Goal: Task Accomplishment & Management: Use online tool/utility

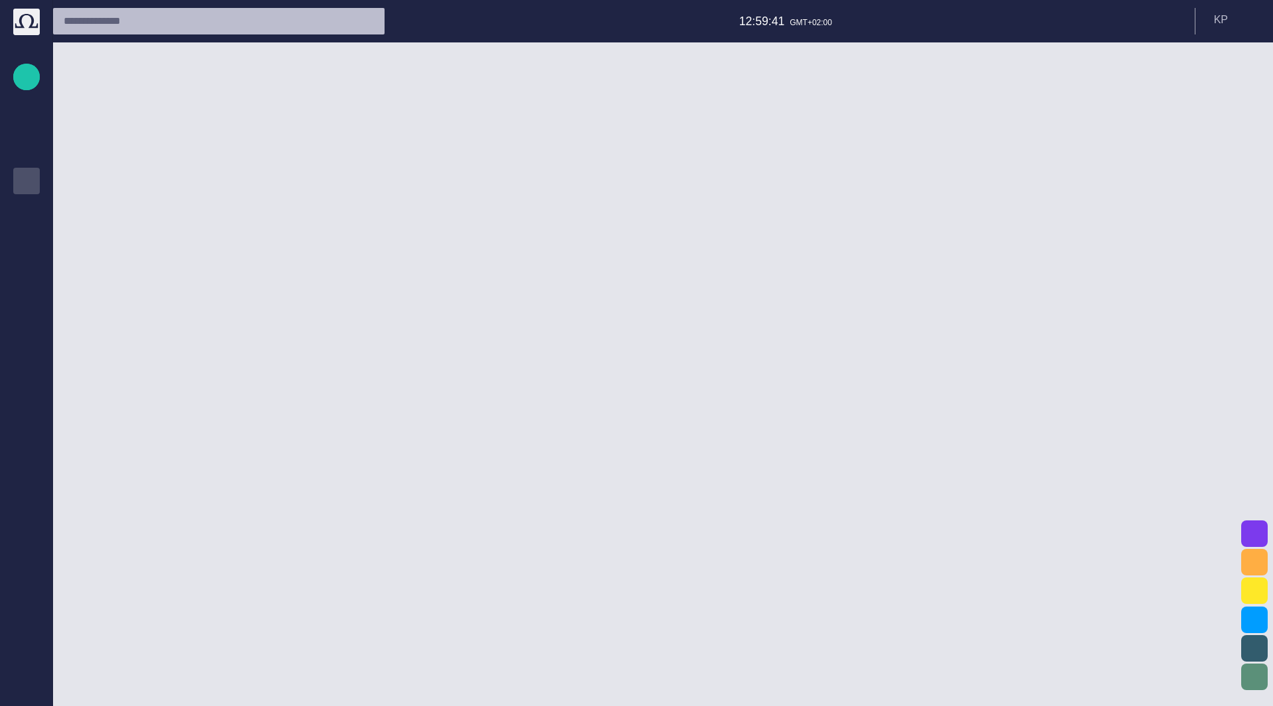
click at [489, 257] on div at bounding box center [644, 374] width 1183 height 664
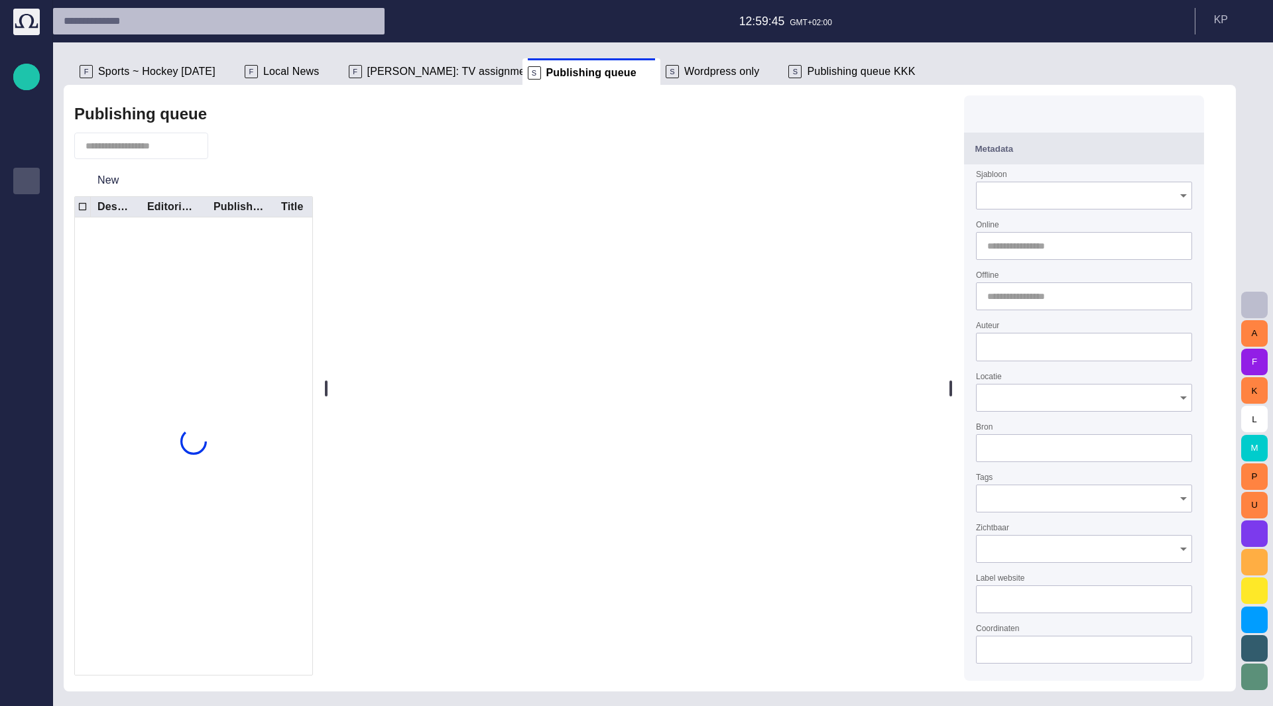
click at [921, 70] on span at bounding box center [927, 71] width 13 height 13
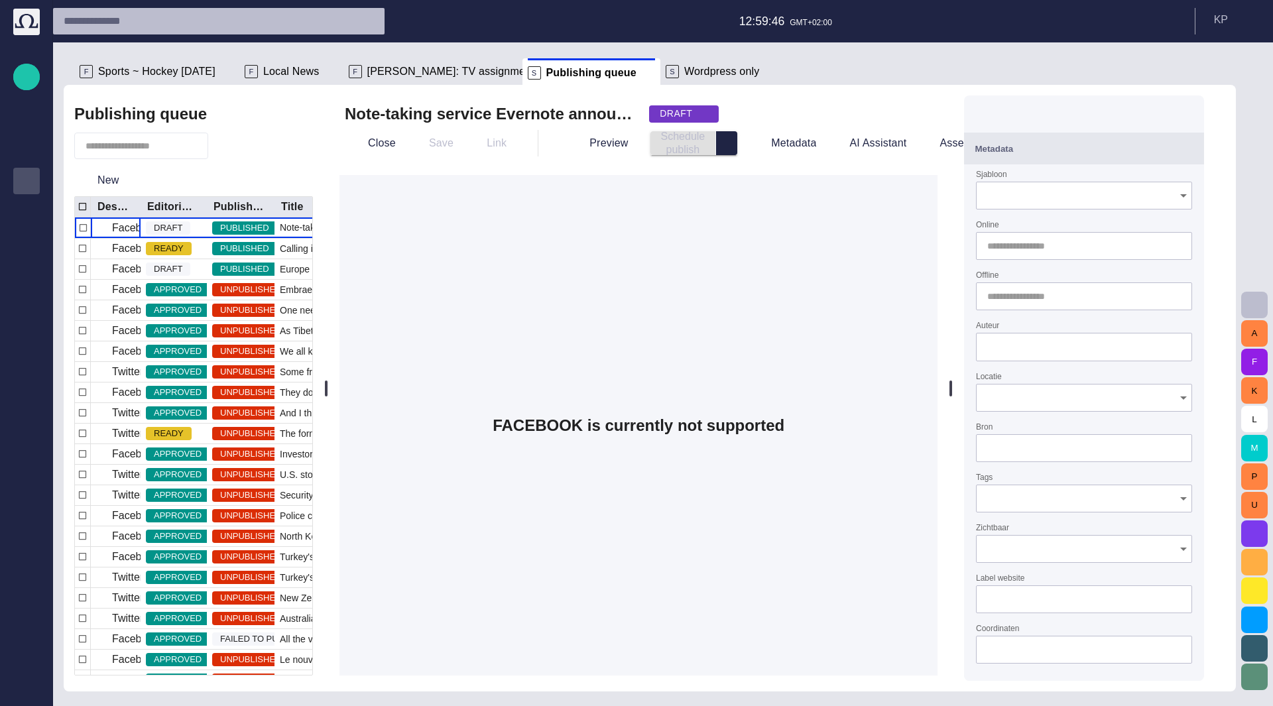
type input "******"
type input "**********"
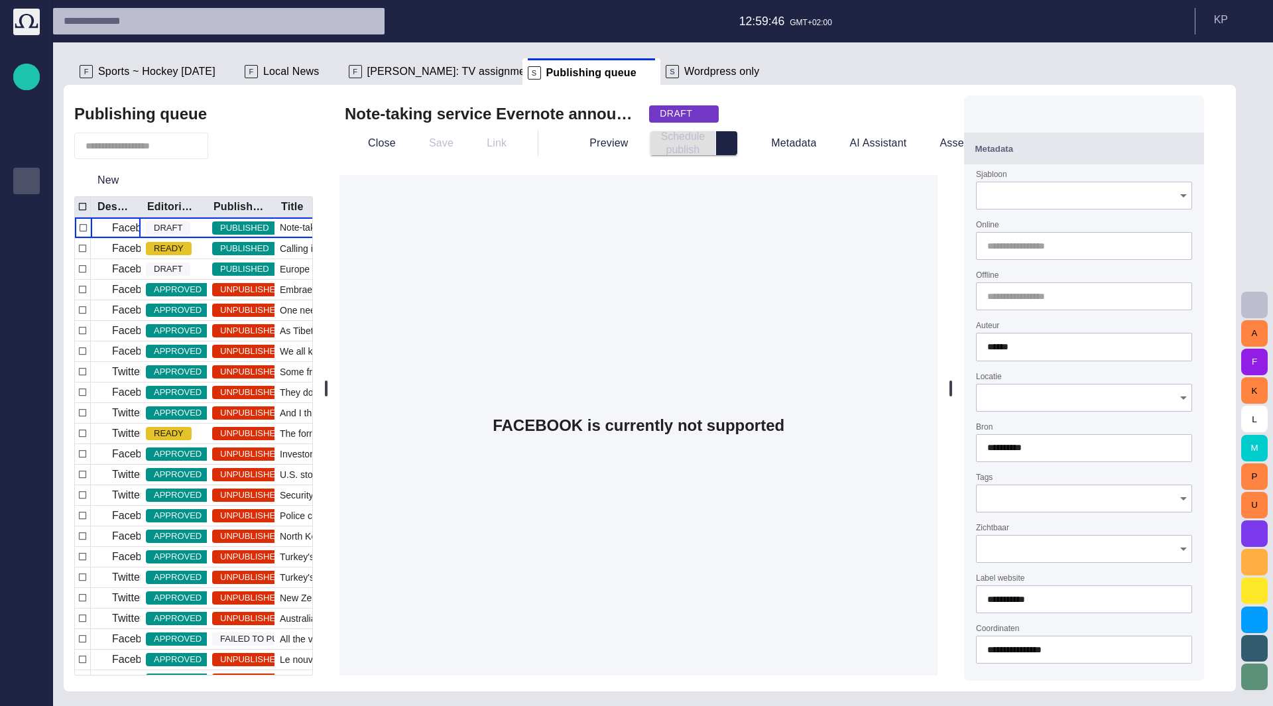
type input "**********"
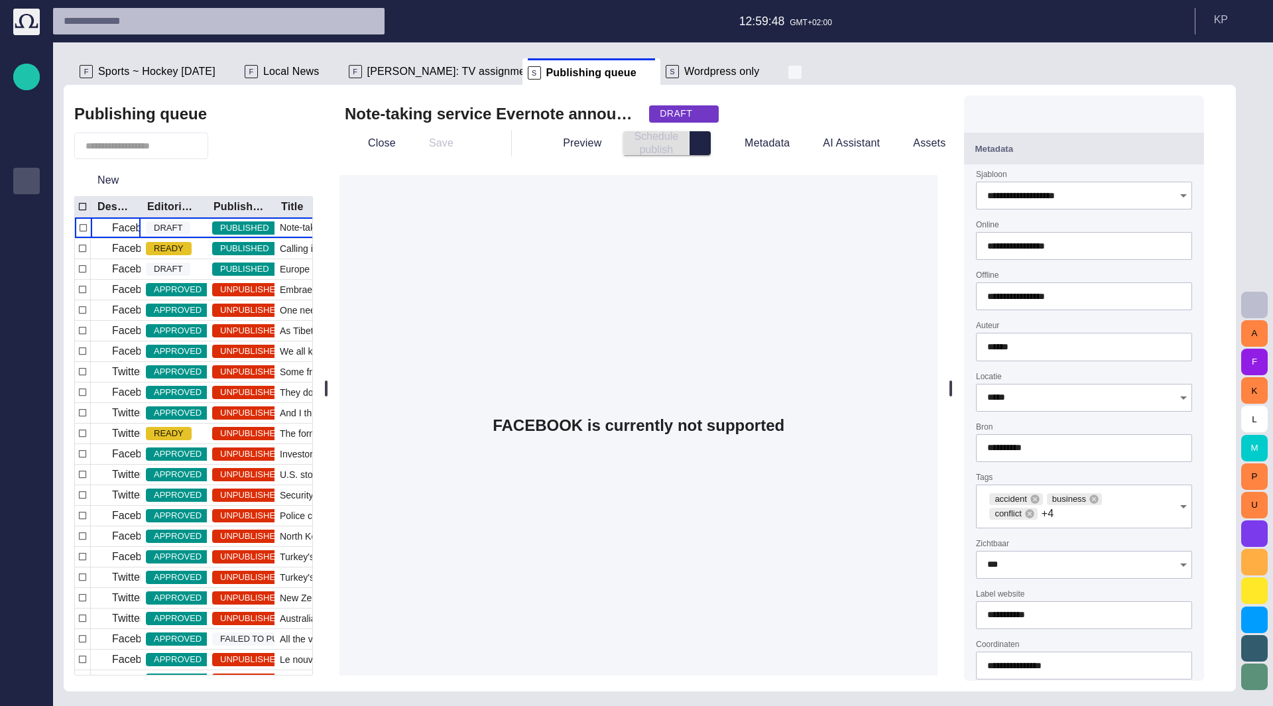
type input "**********"
type input "*****"
type input "***"
click at [764, 68] on span at bounding box center [770, 71] width 13 height 13
click at [642, 72] on span at bounding box center [648, 72] width 13 height 13
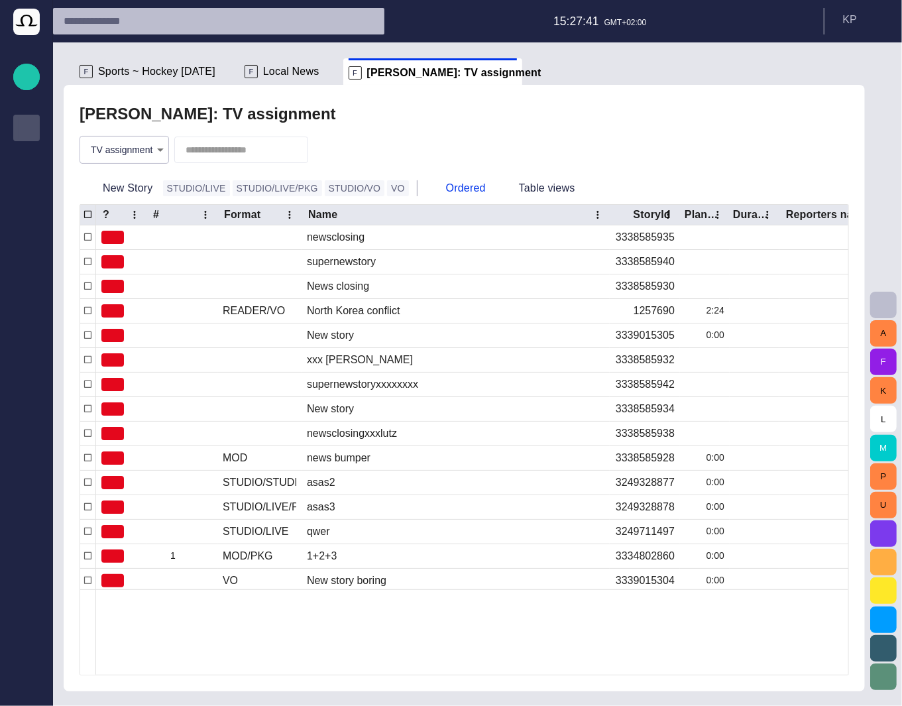
click at [30, 136] on span "Rundowns" at bounding box center [27, 128] width 16 height 16
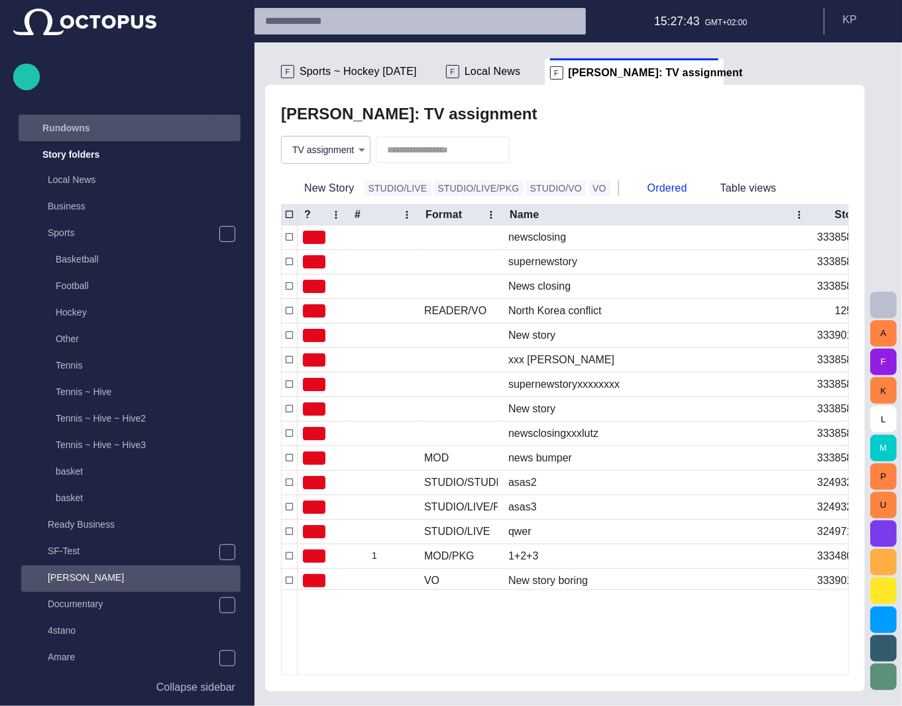
click at [60, 128] on p "Rundowns" at bounding box center [66, 127] width 48 height 13
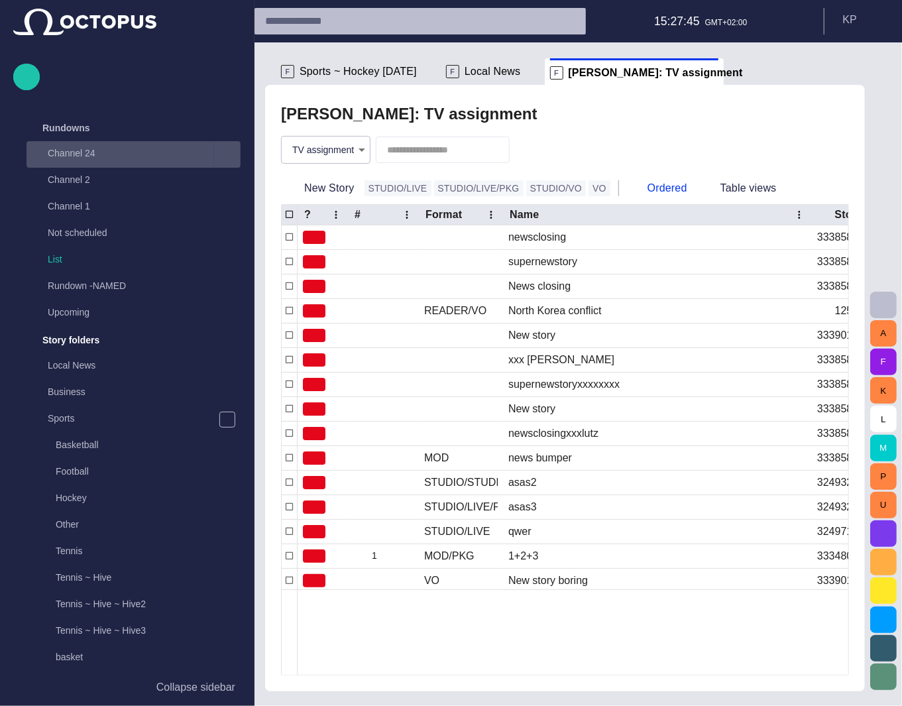
click at [72, 156] on p "Channel 24" at bounding box center [131, 152] width 166 height 13
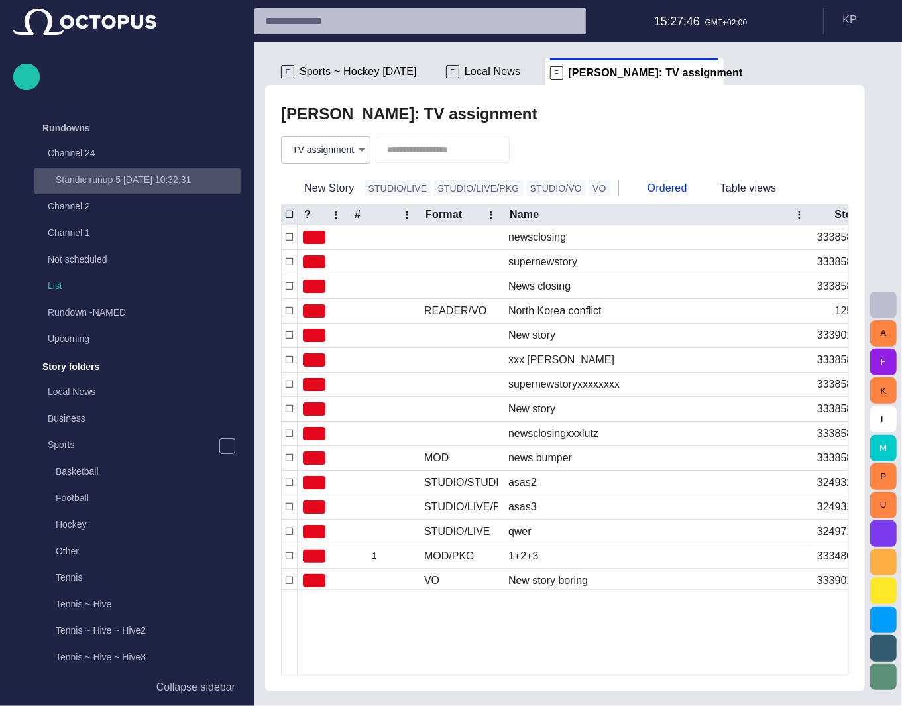
click at [98, 180] on p "Standic runup 5 [DATE] 10:32:31" at bounding box center [148, 179] width 185 height 13
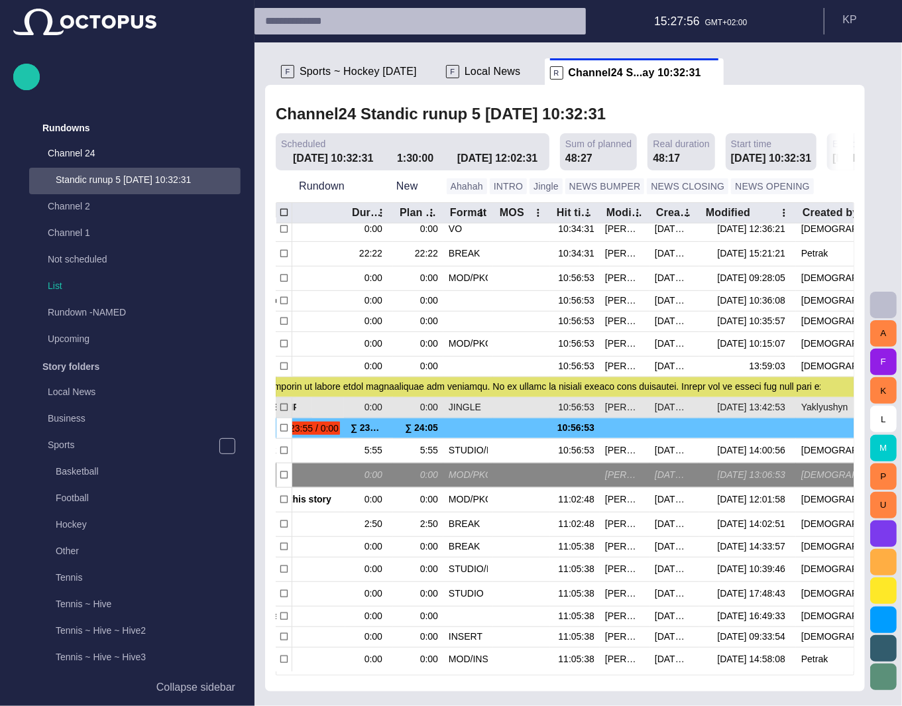
scroll to position [265, 272]
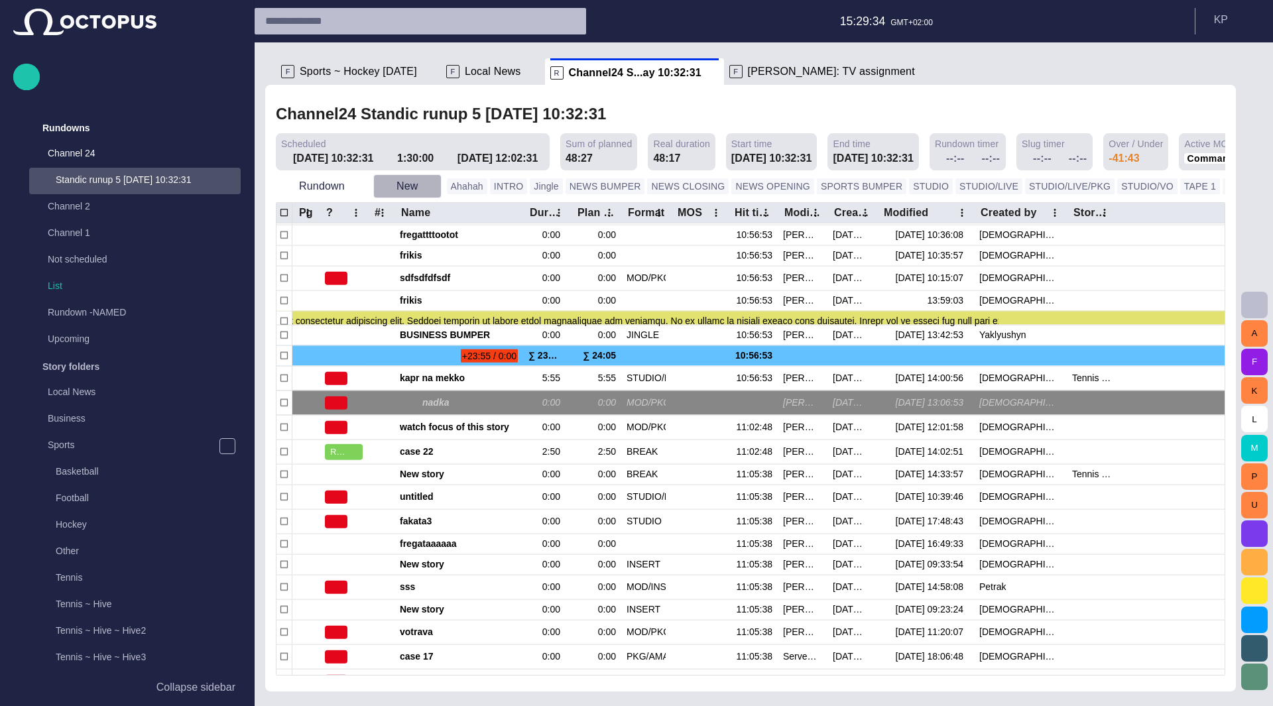
click at [424, 181] on span "button" at bounding box center [430, 186] width 13 height 13
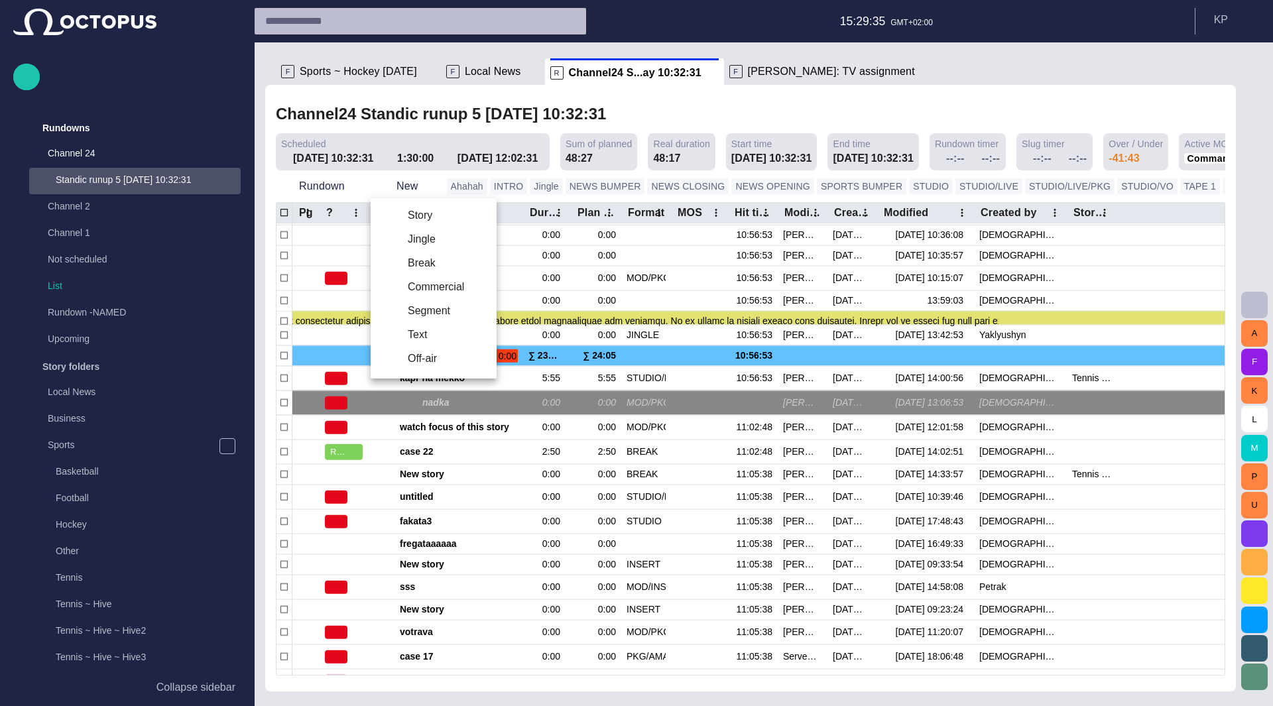
click at [440, 361] on li "Off-air" at bounding box center [434, 359] width 126 height 24
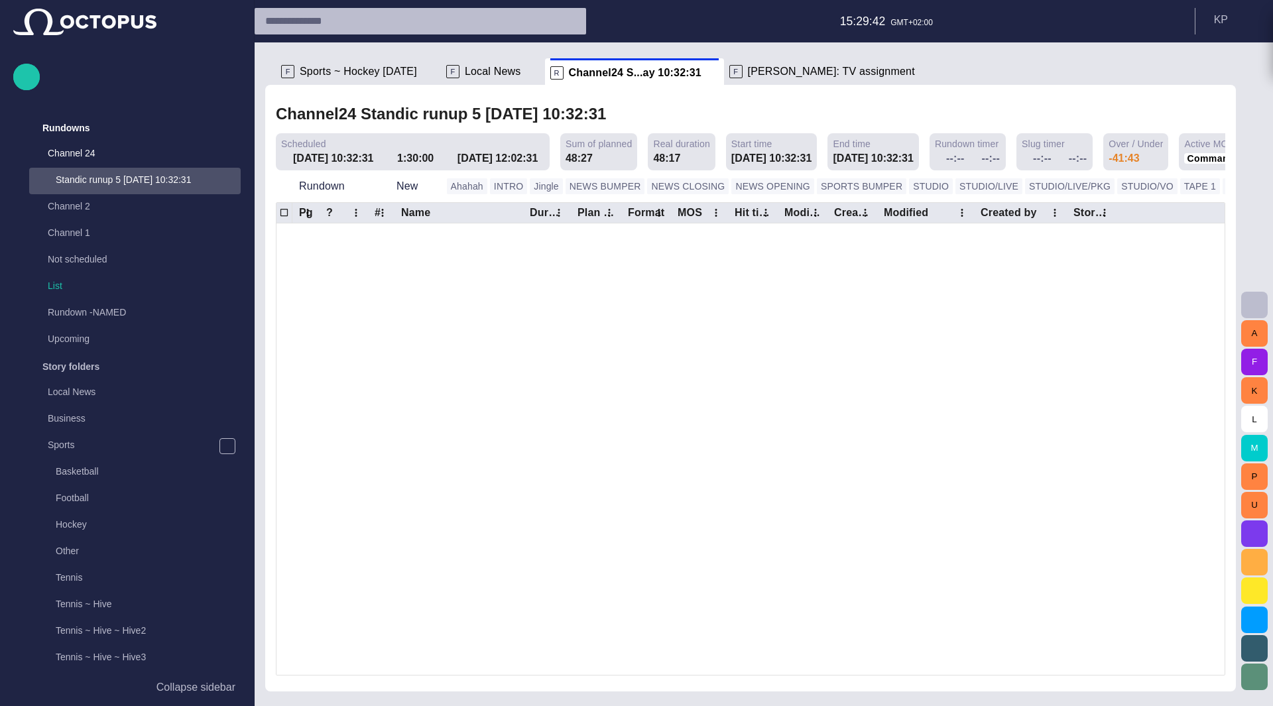
scroll to position [196, 0]
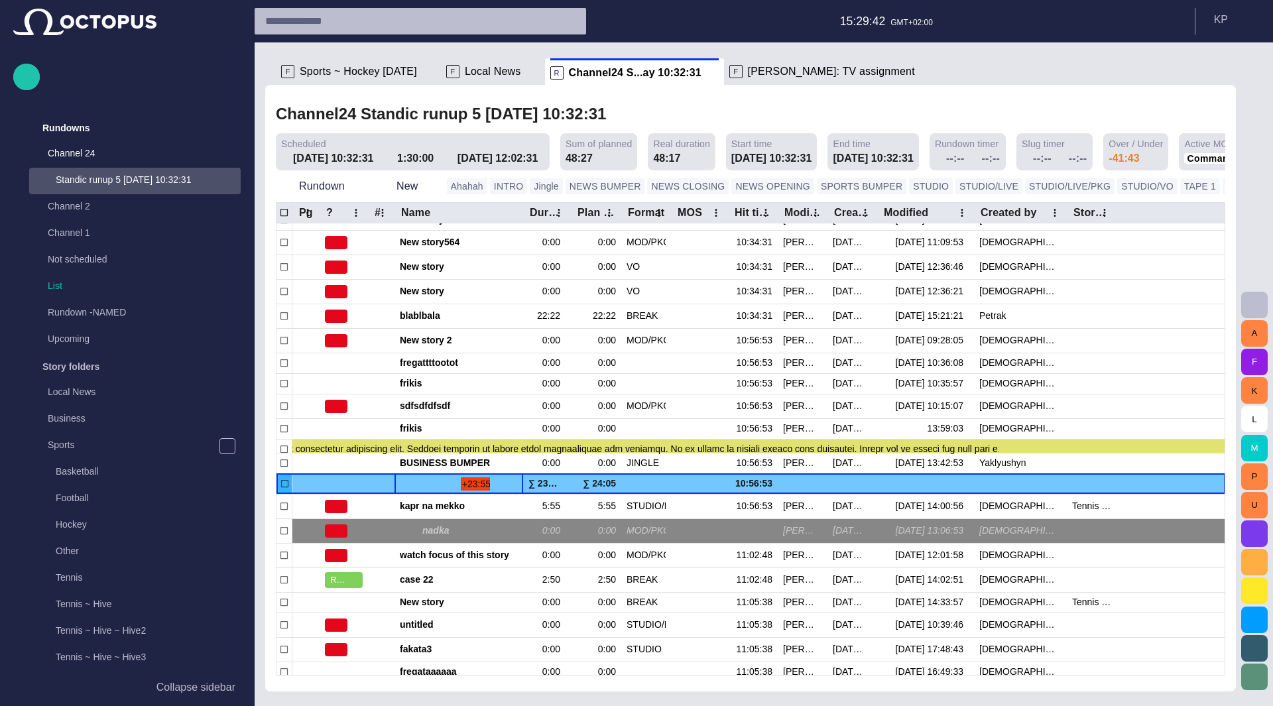
click at [402, 480] on span at bounding box center [405, 484] width 11 height 11
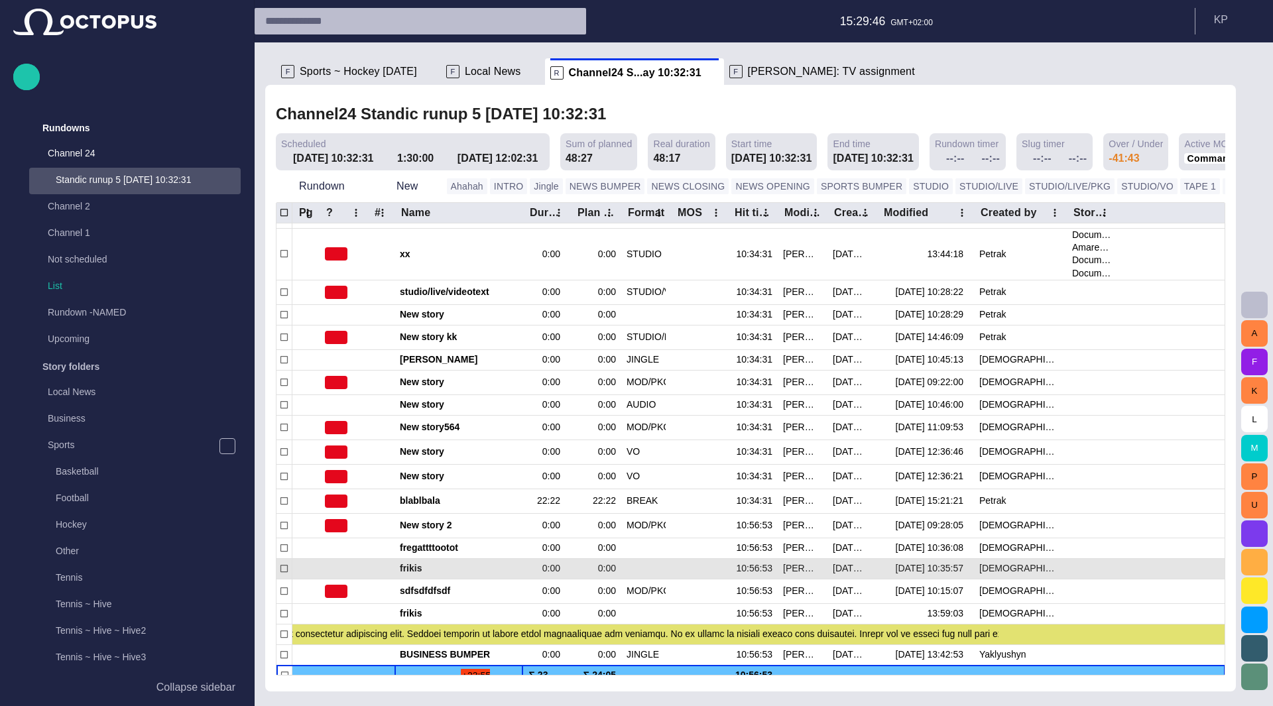
scroll to position [26, 0]
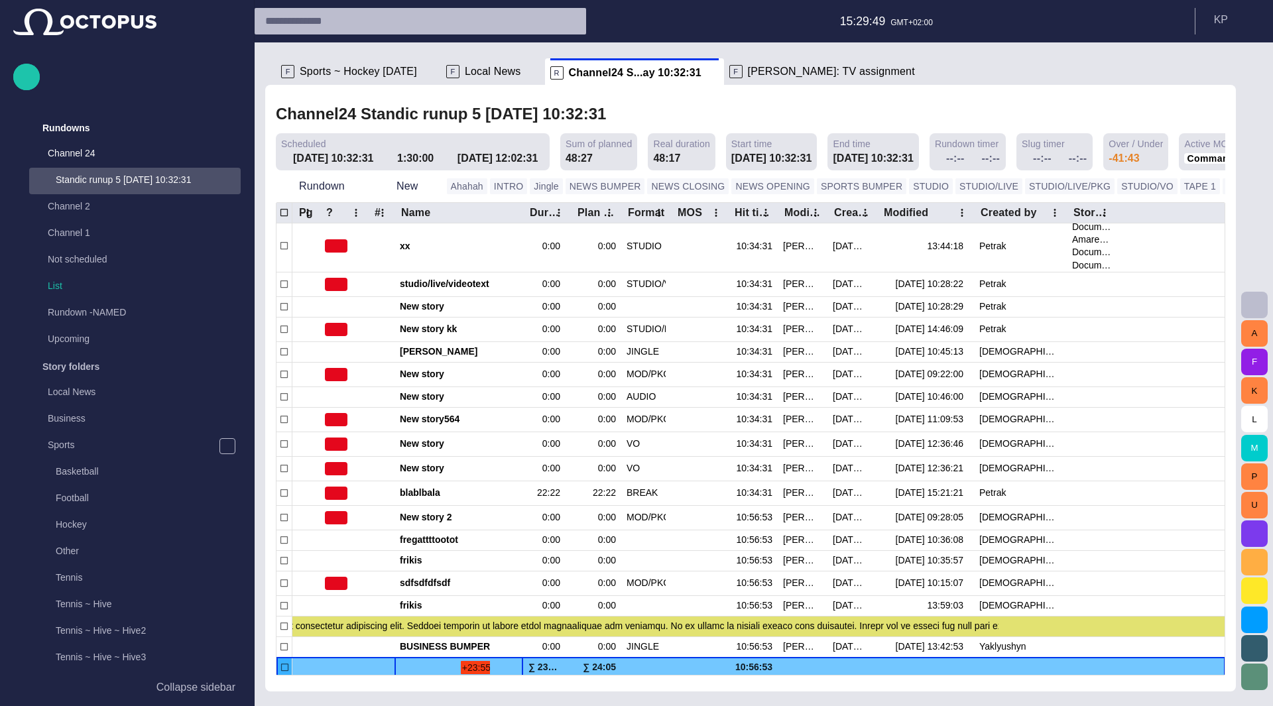
click at [404, 664] on span at bounding box center [405, 667] width 11 height 11
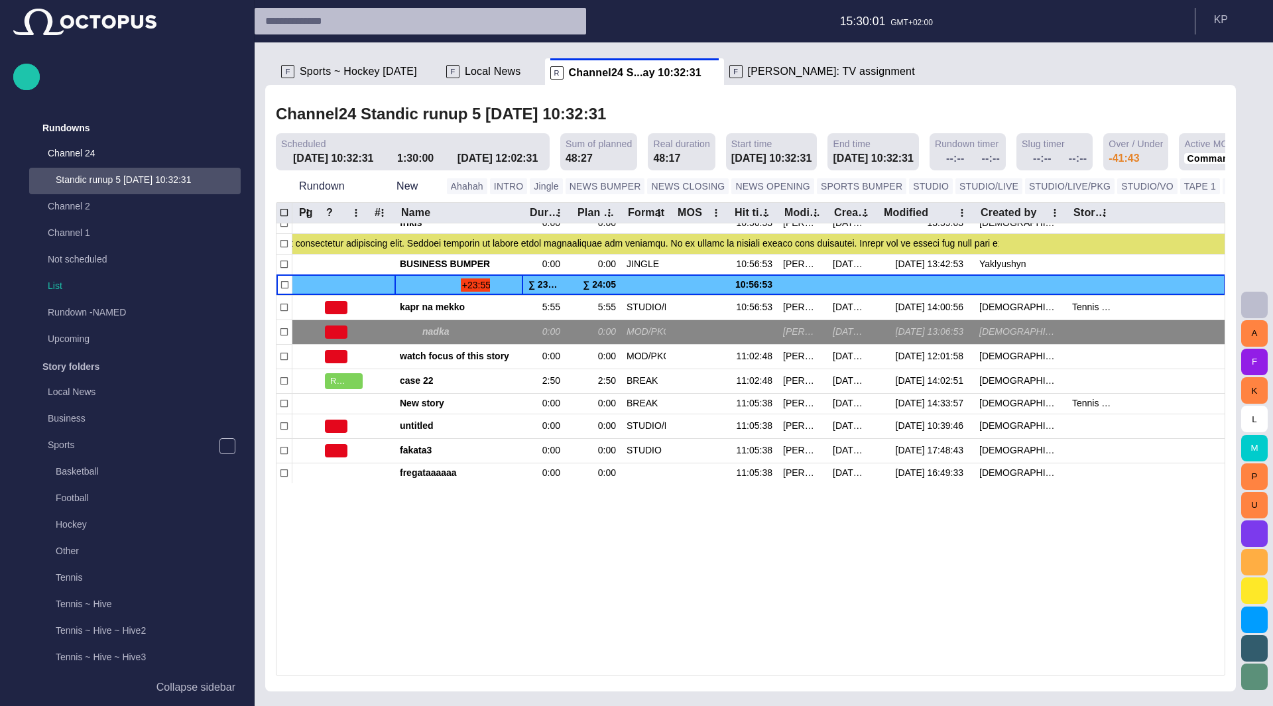
scroll to position [12, 0]
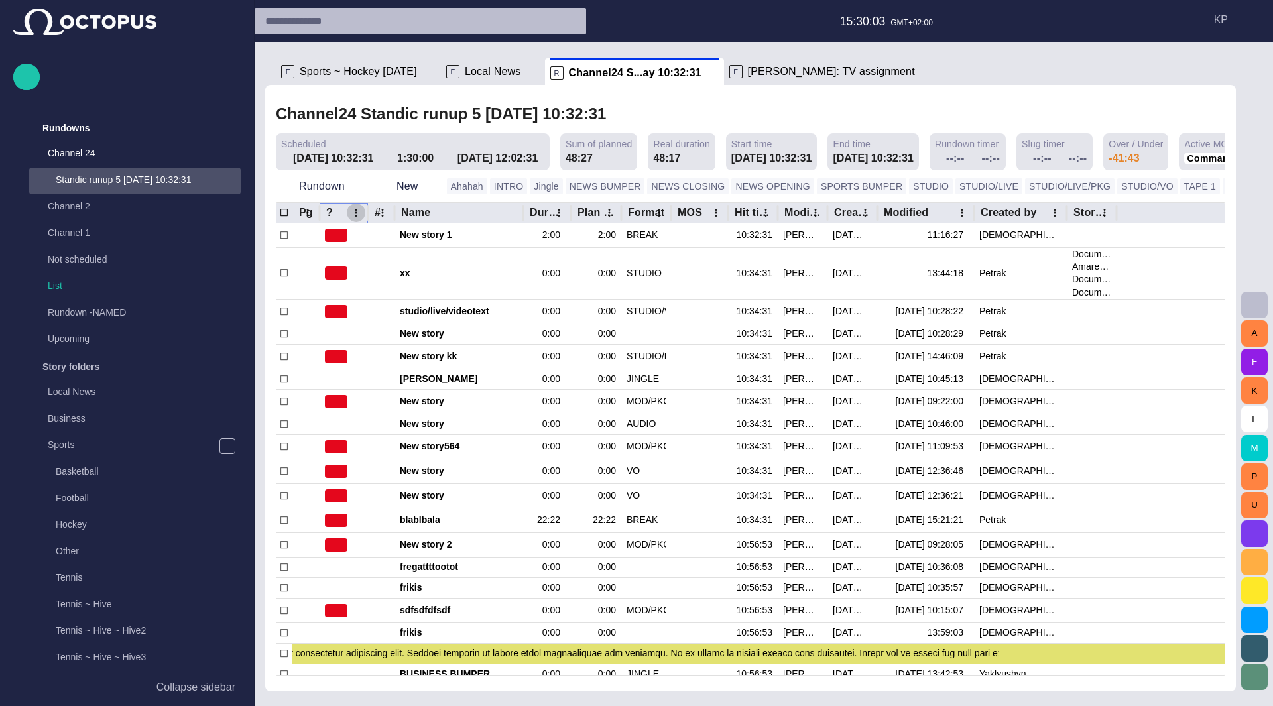
click at [357, 216] on icon "? column menu" at bounding box center [356, 213] width 12 height 12
click at [335, 258] on button "Manage columns" at bounding box center [274, 264] width 181 height 28
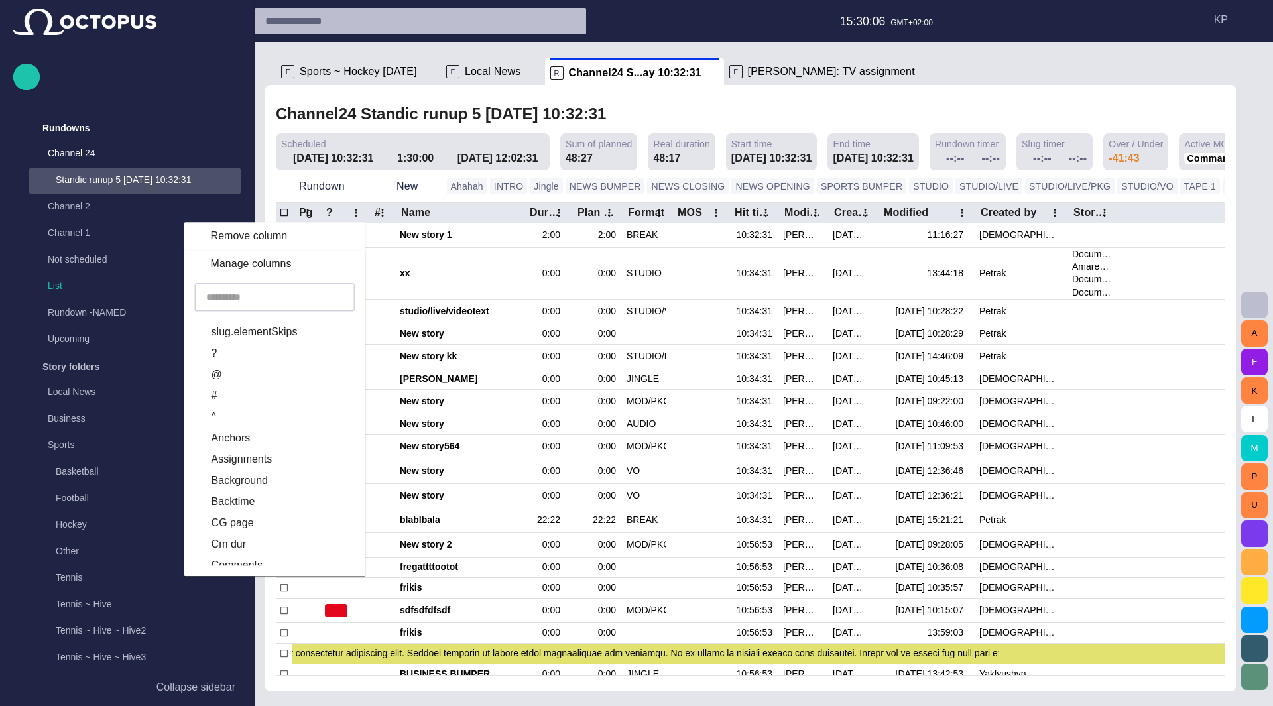
click at [309, 295] on input "text" at bounding box center [274, 296] width 137 height 13
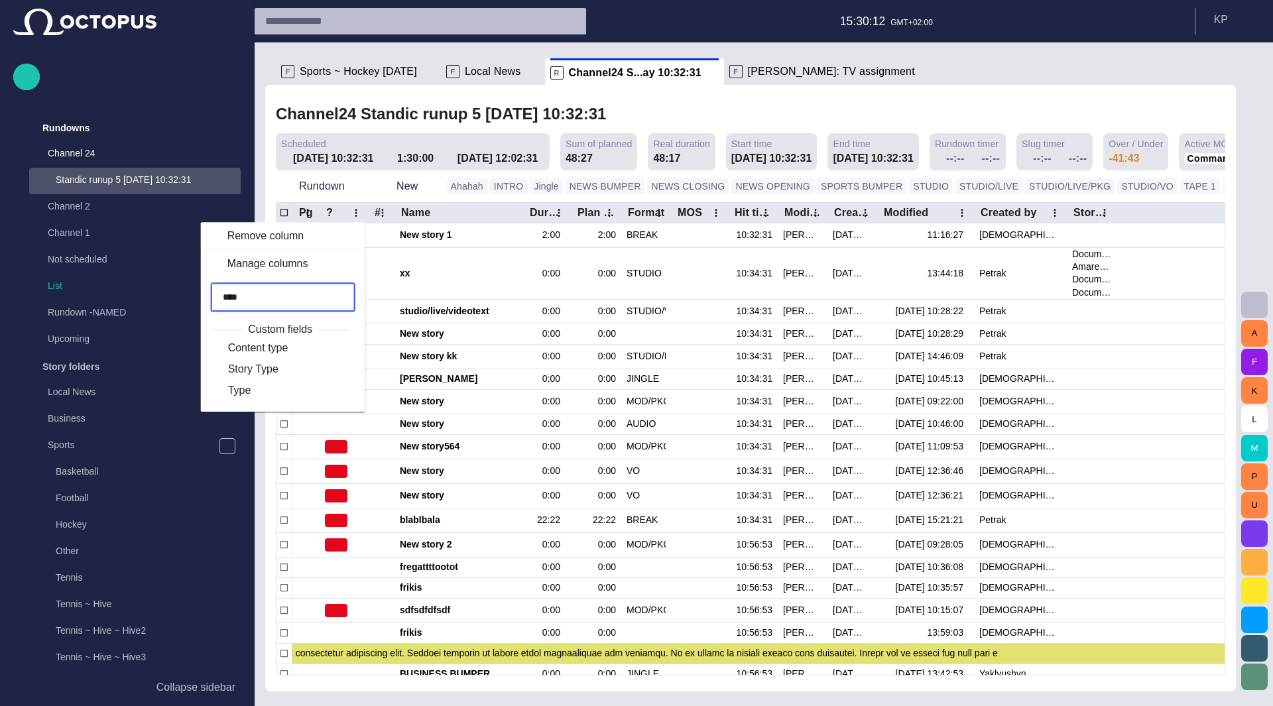
type input "****"
click at [281, 390] on label "Type" at bounding box center [271, 390] width 113 height 16
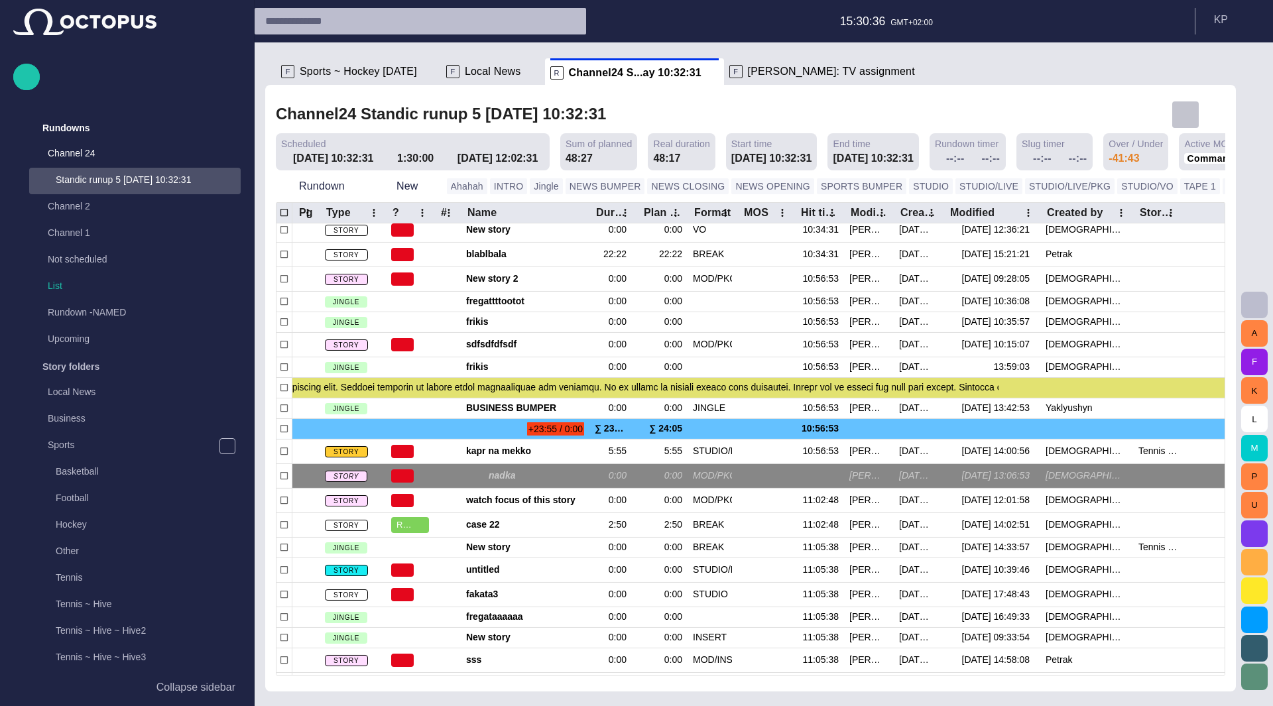
click at [901, 121] on span "button" at bounding box center [1185, 115] width 16 height 16
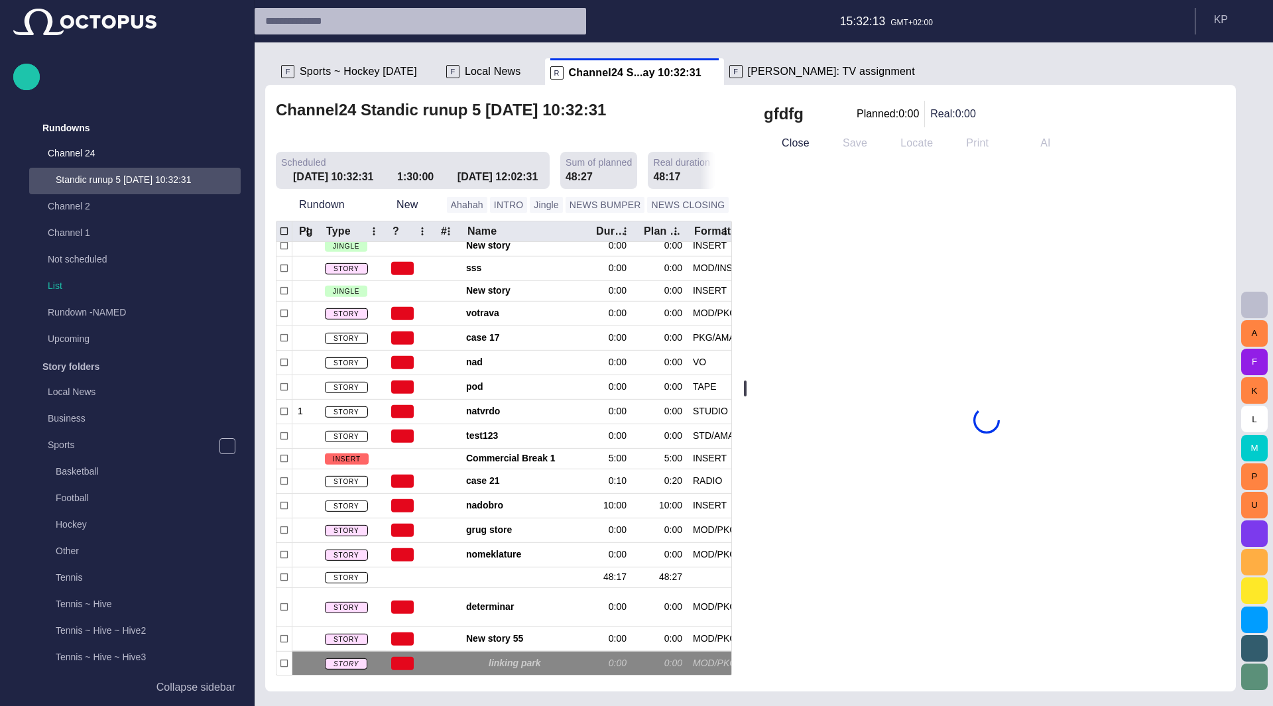
scroll to position [632, 0]
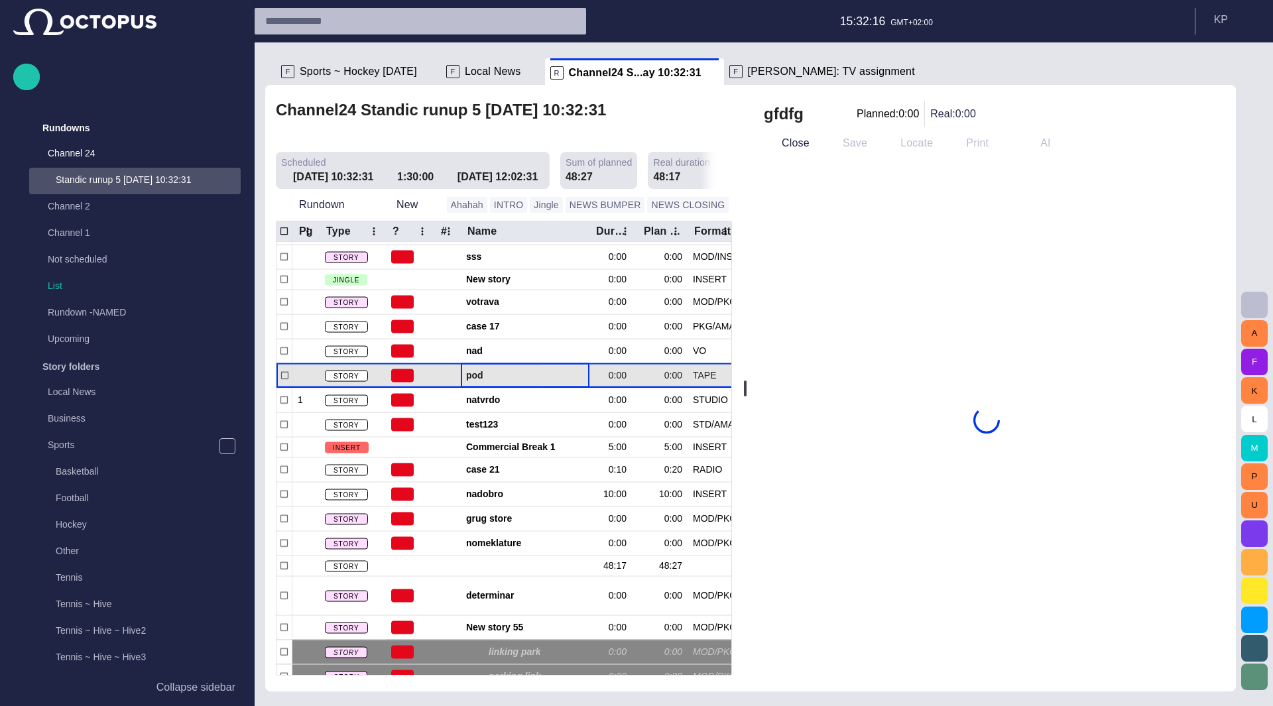
click at [529, 369] on span "pod" at bounding box center [525, 375] width 118 height 13
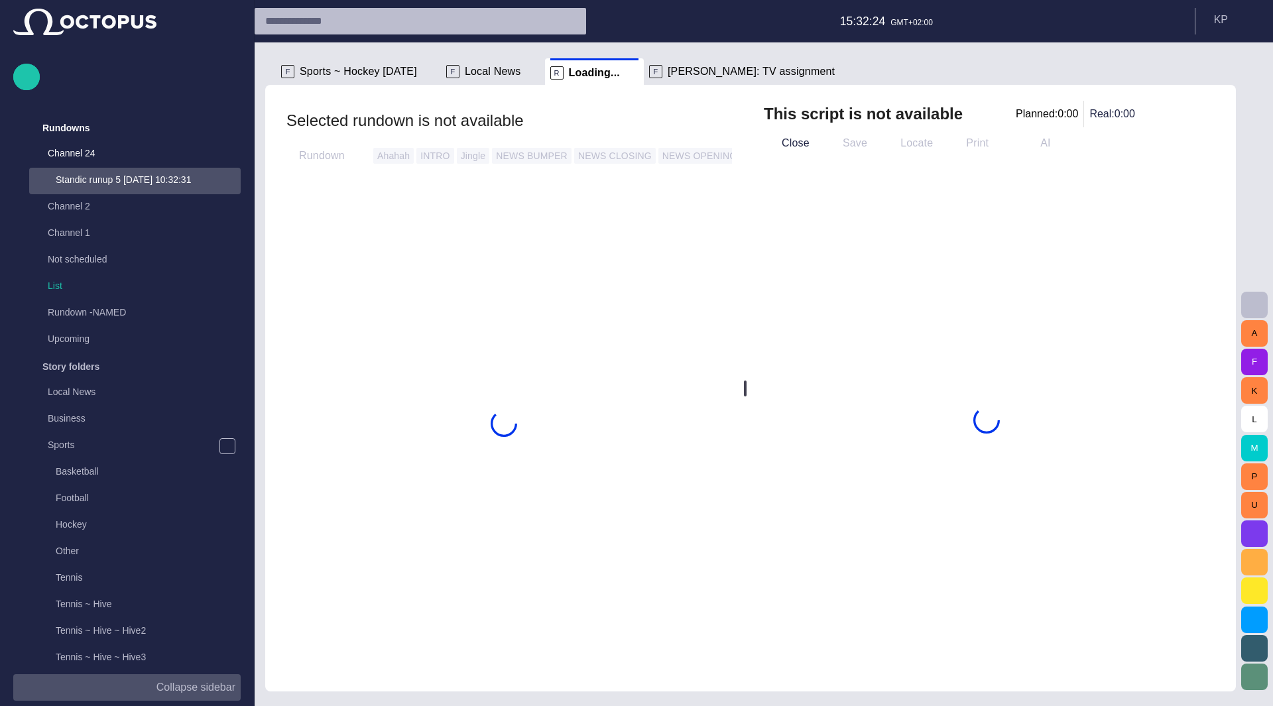
click at [186, 691] on p "Collapse sidebar" at bounding box center [195, 687] width 79 height 16
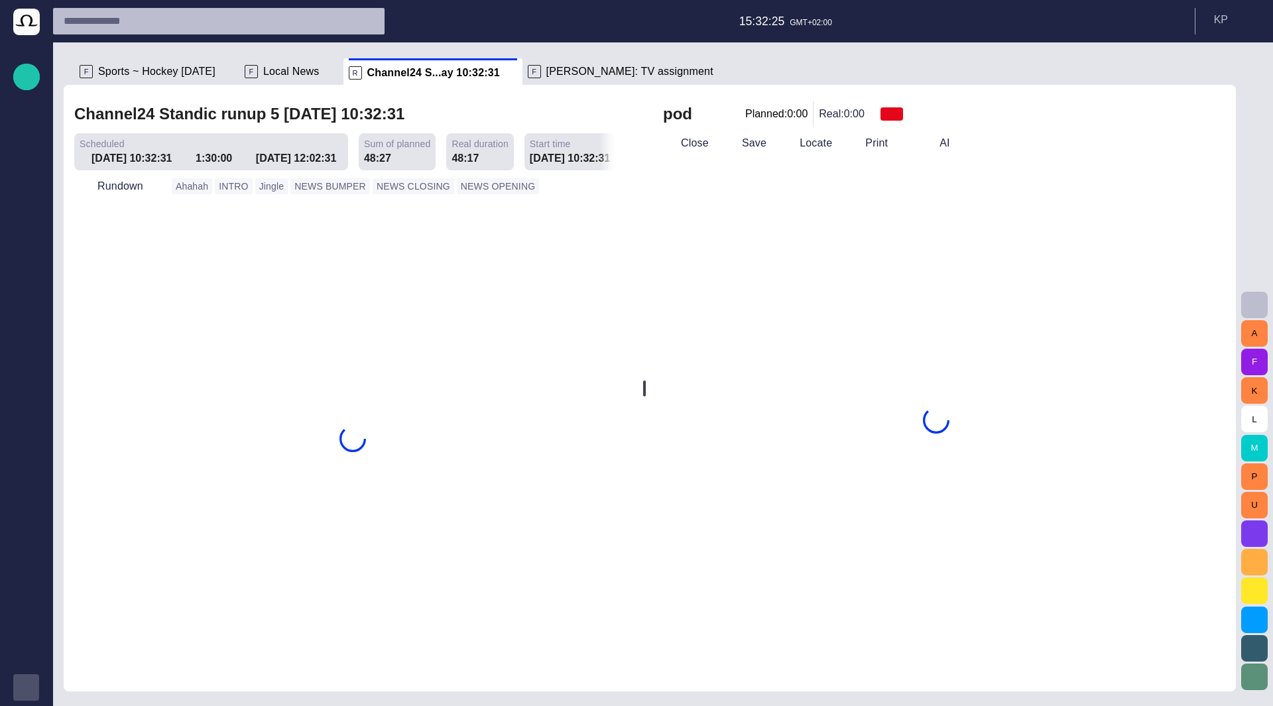
click at [24, 688] on span "button" at bounding box center [26, 687] width 11 height 11
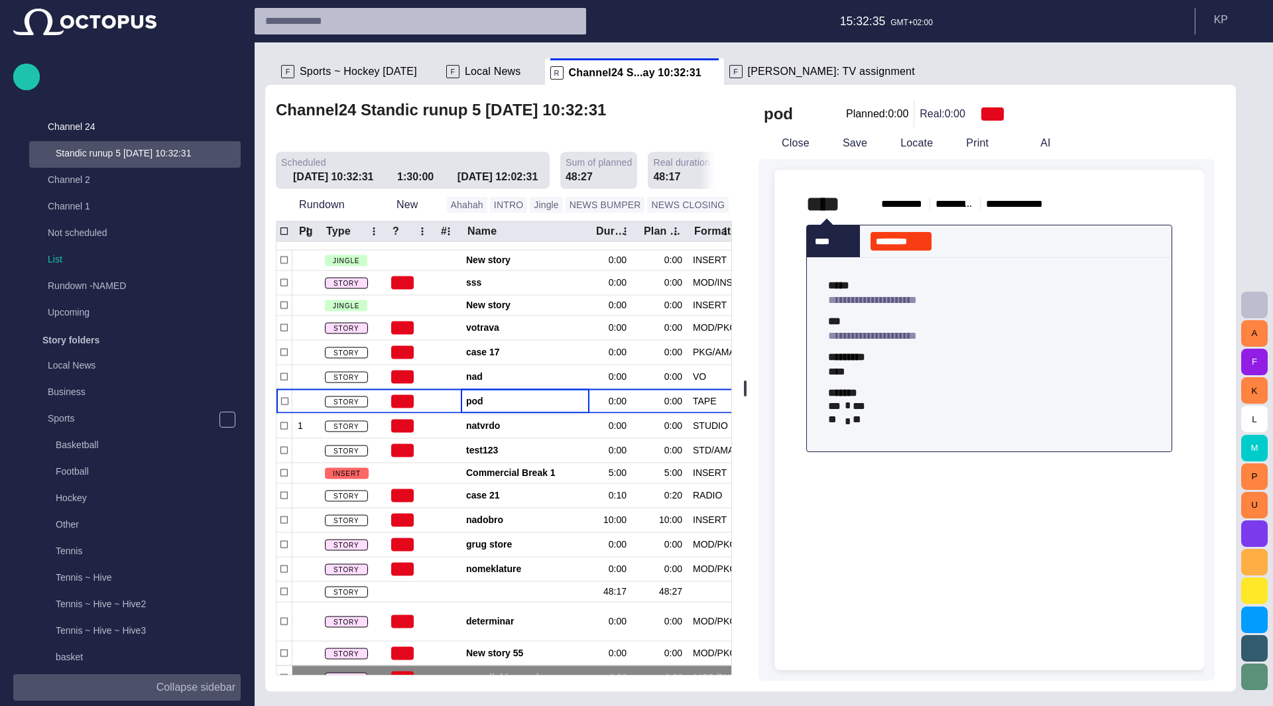
scroll to position [626, 0]
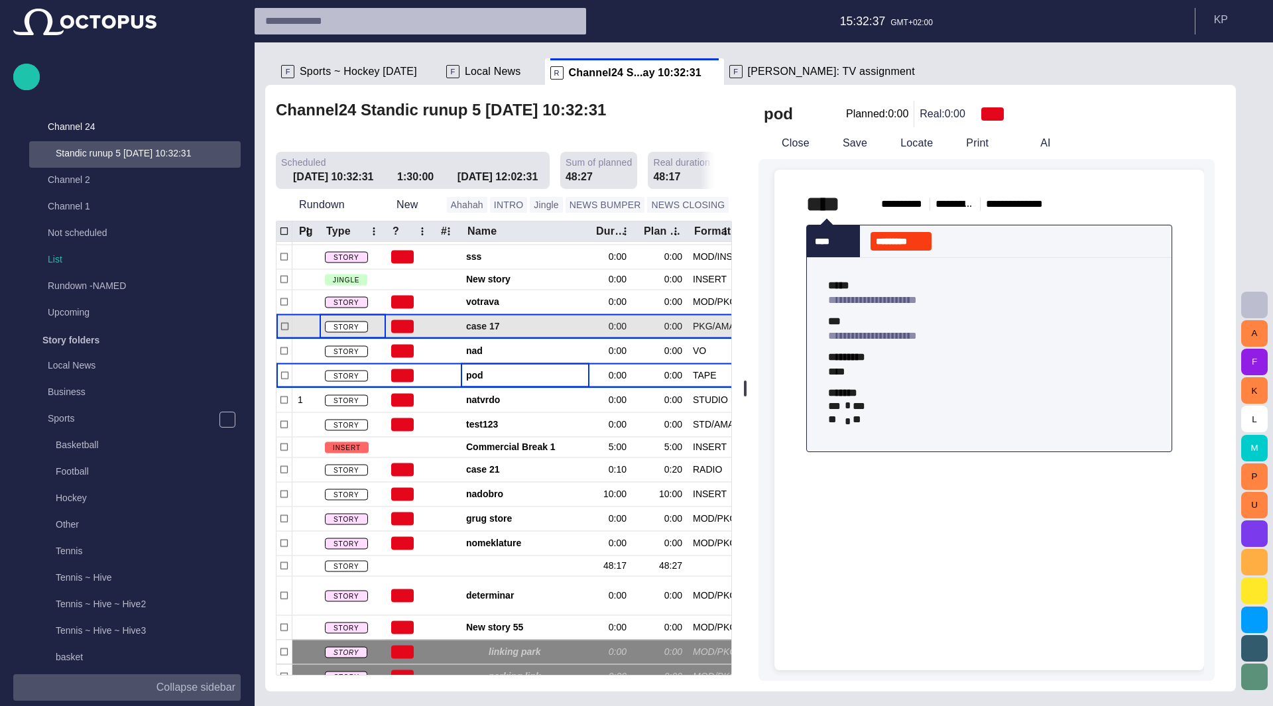
click at [373, 314] on div "STORY" at bounding box center [352, 326] width 66 height 24
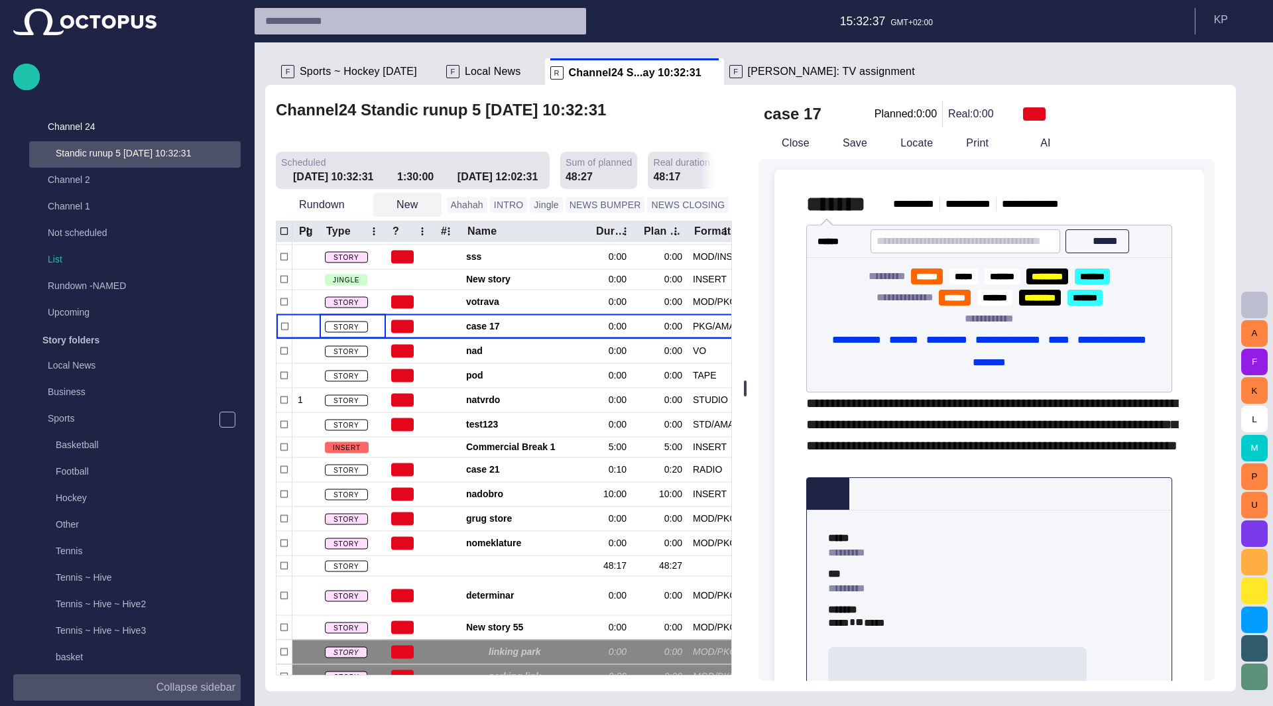
click at [424, 198] on span "button" at bounding box center [430, 204] width 13 height 13
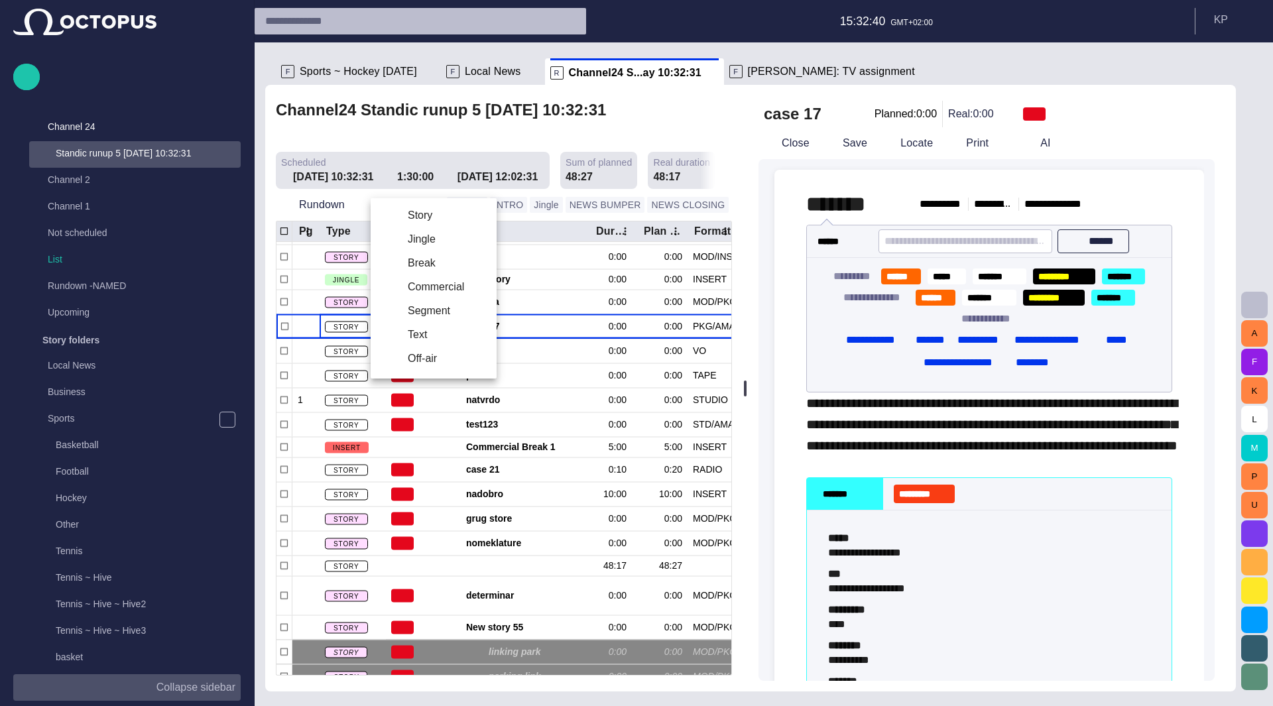
click at [423, 359] on li "Off-air" at bounding box center [434, 359] width 126 height 24
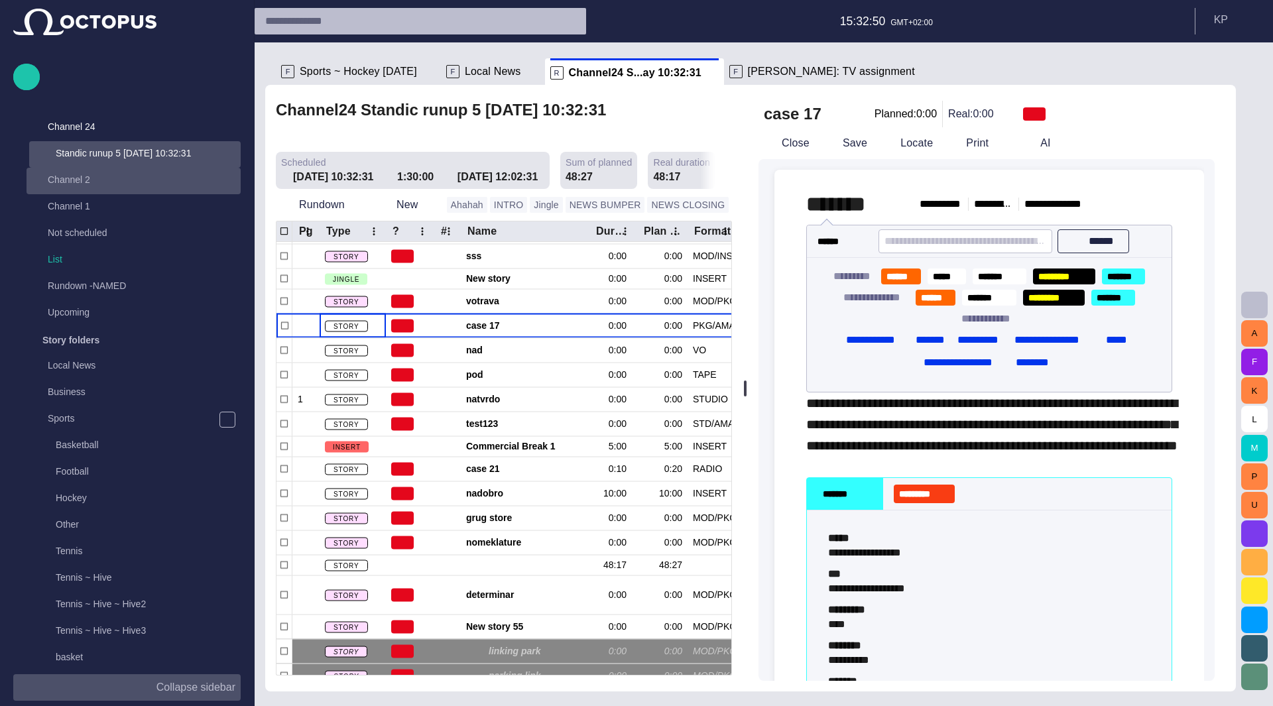
click at [214, 184] on div "main menu" at bounding box center [227, 181] width 27 height 27
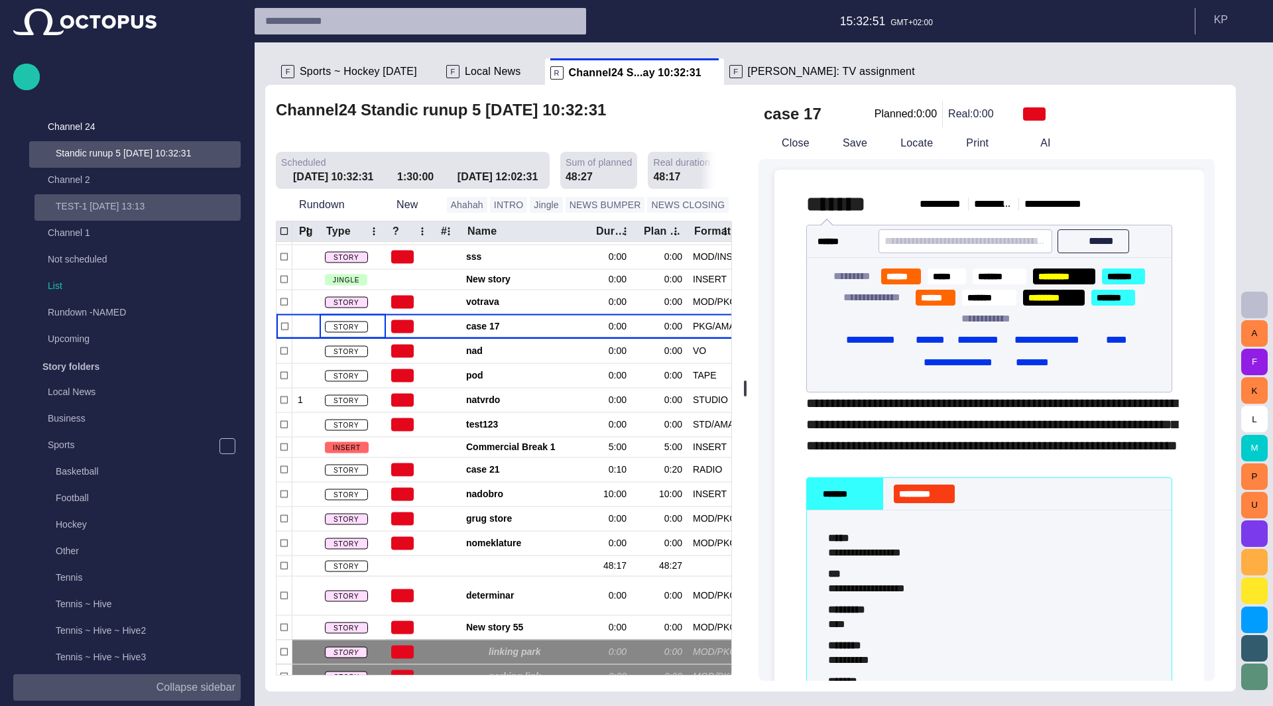
click at [118, 202] on p "TEST-1 [DATE] 13:13" at bounding box center [148, 206] width 185 height 13
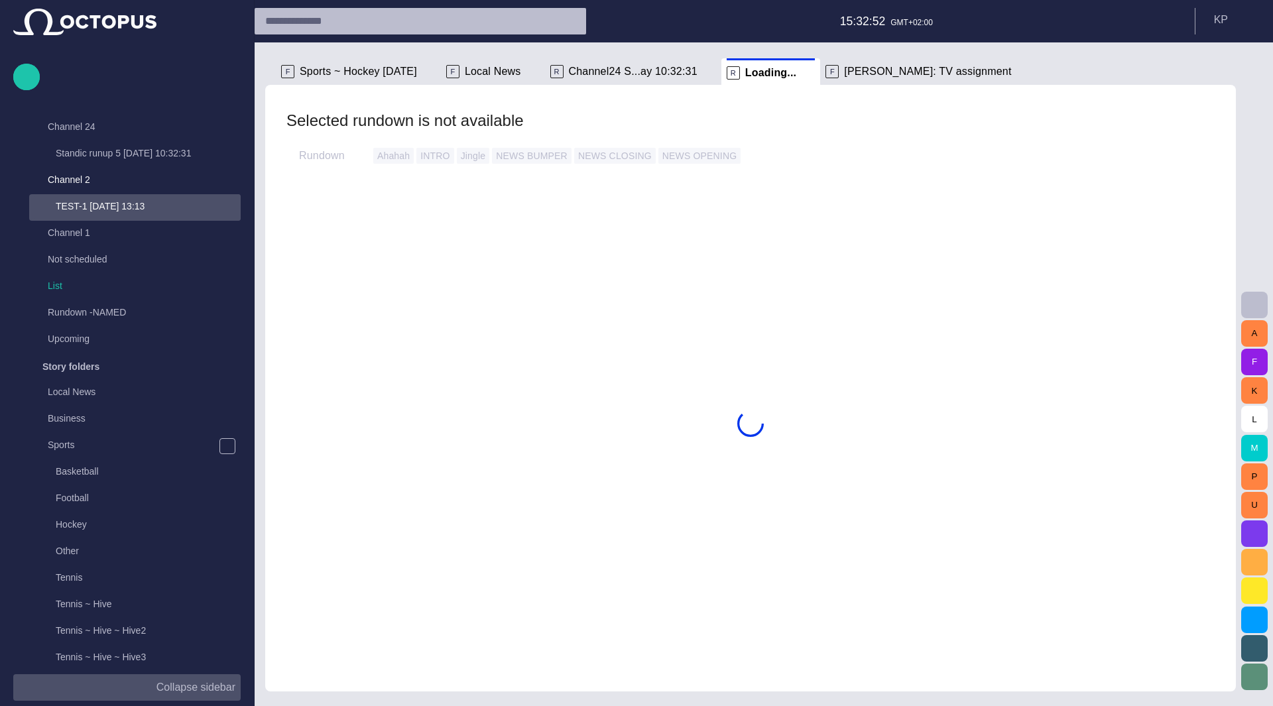
scroll to position [0, 0]
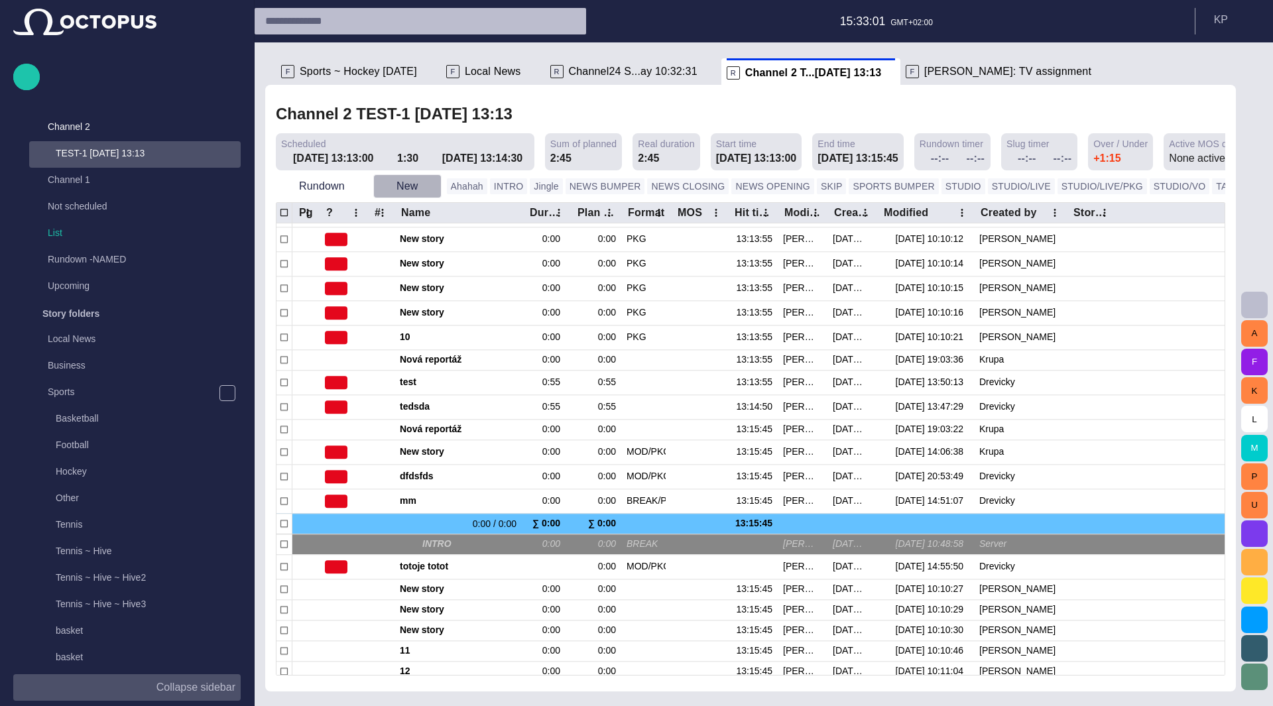
click at [424, 188] on span "button" at bounding box center [430, 186] width 13 height 13
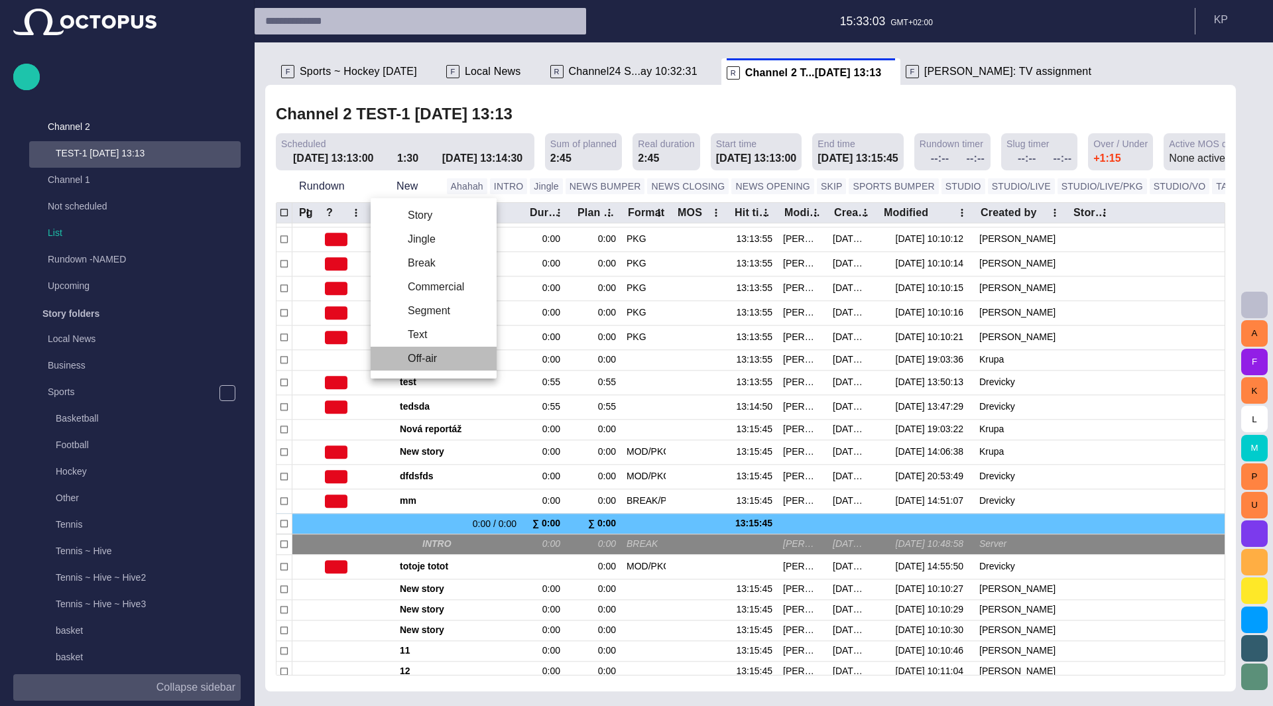
click at [434, 357] on li "Off-air" at bounding box center [434, 359] width 126 height 24
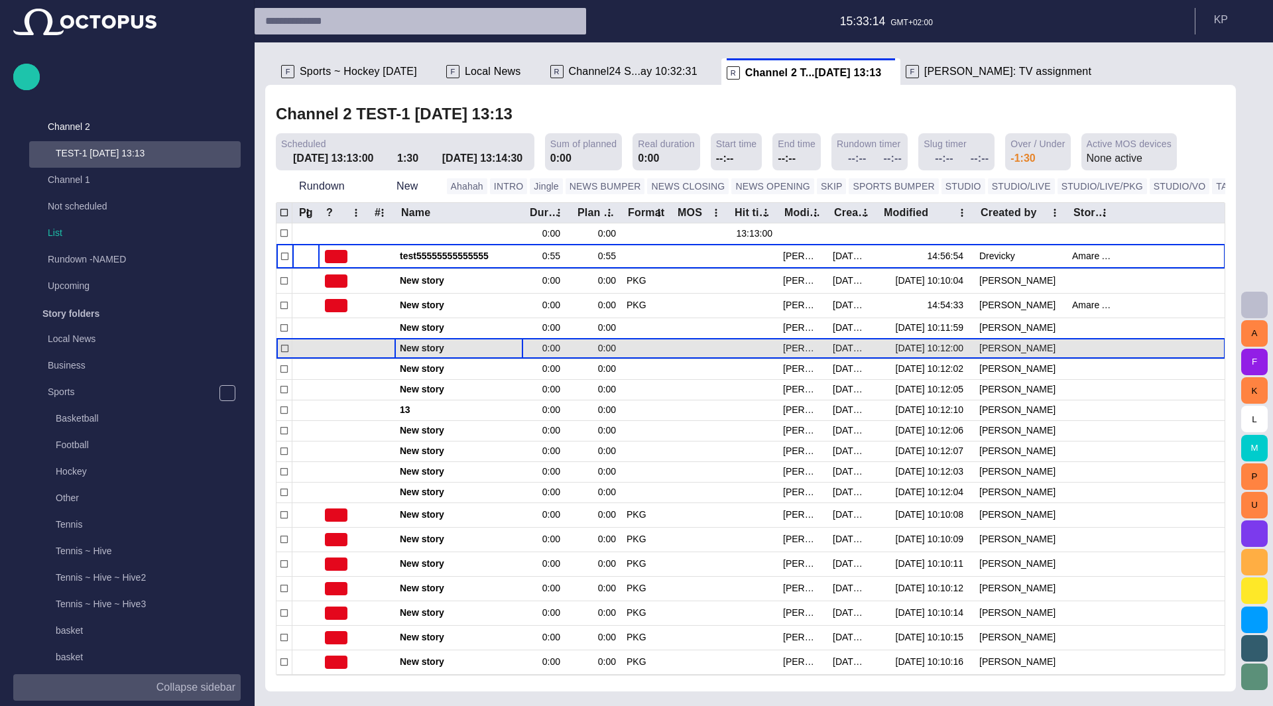
click at [418, 349] on span "New story" at bounding box center [459, 348] width 118 height 13
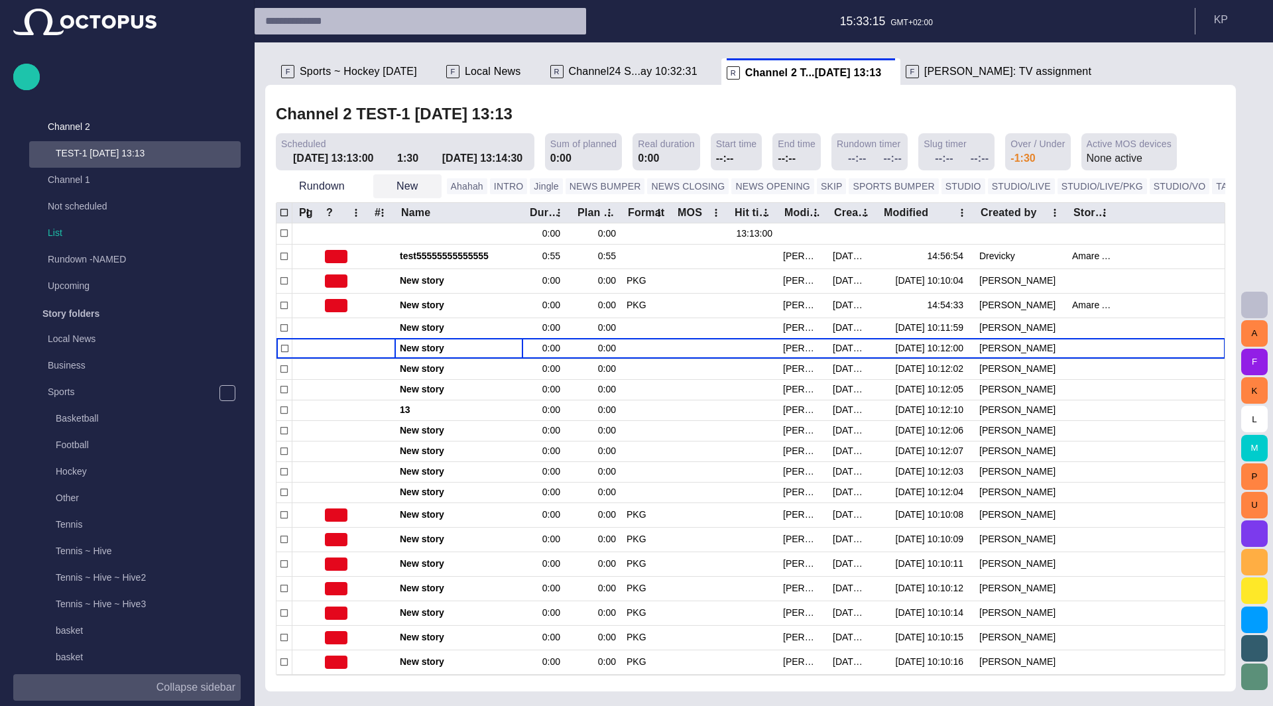
click at [426, 185] on span "button" at bounding box center [430, 186] width 13 height 13
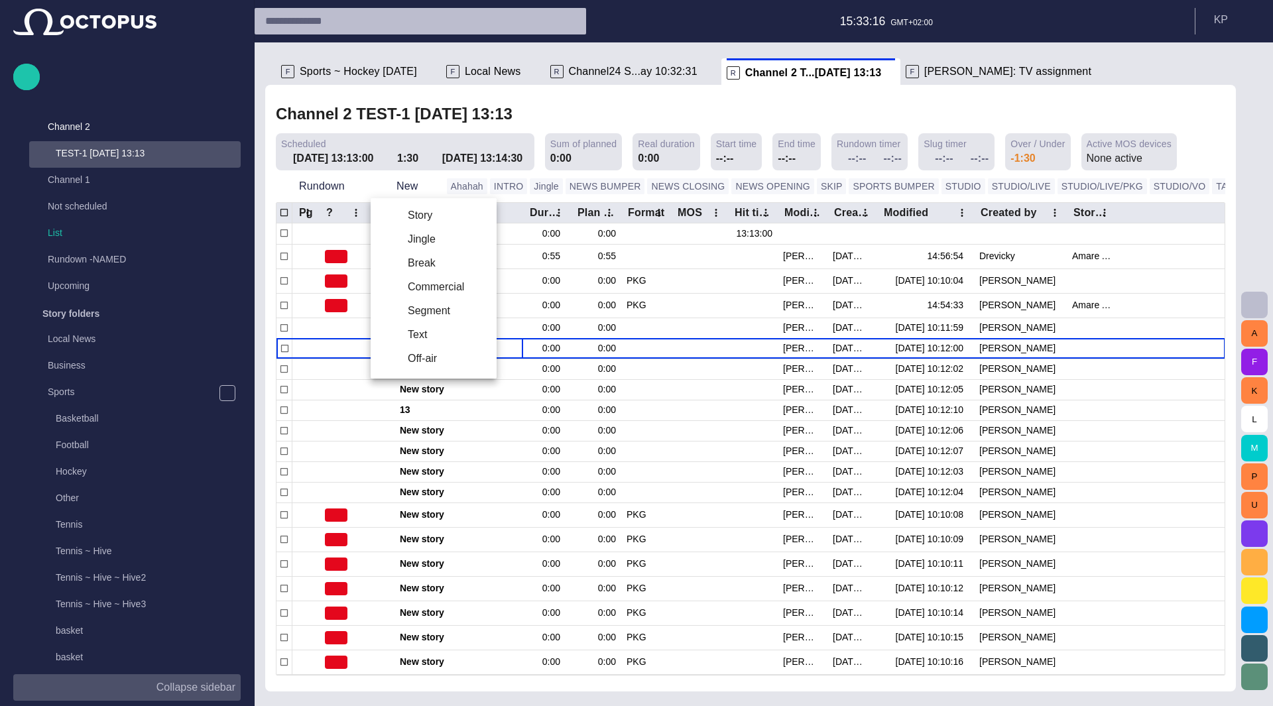
click at [422, 356] on li "Off-air" at bounding box center [434, 359] width 126 height 24
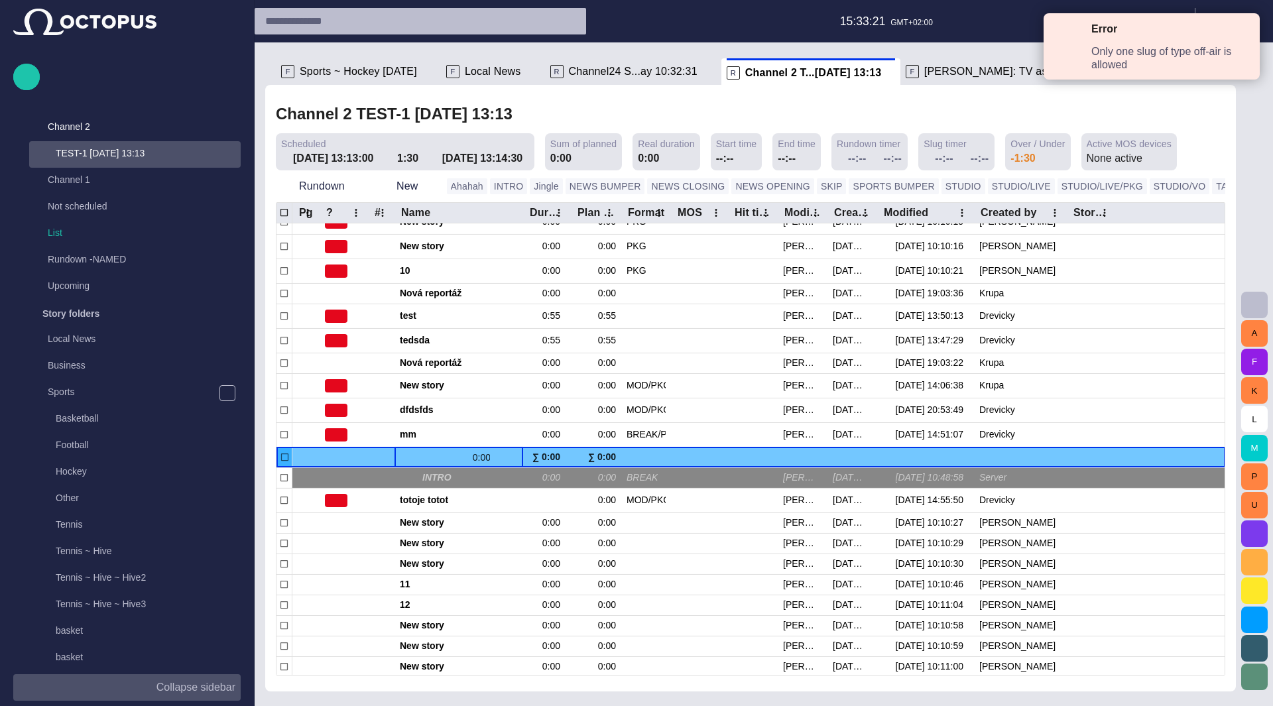
click at [408, 455] on span at bounding box center [405, 457] width 11 height 11
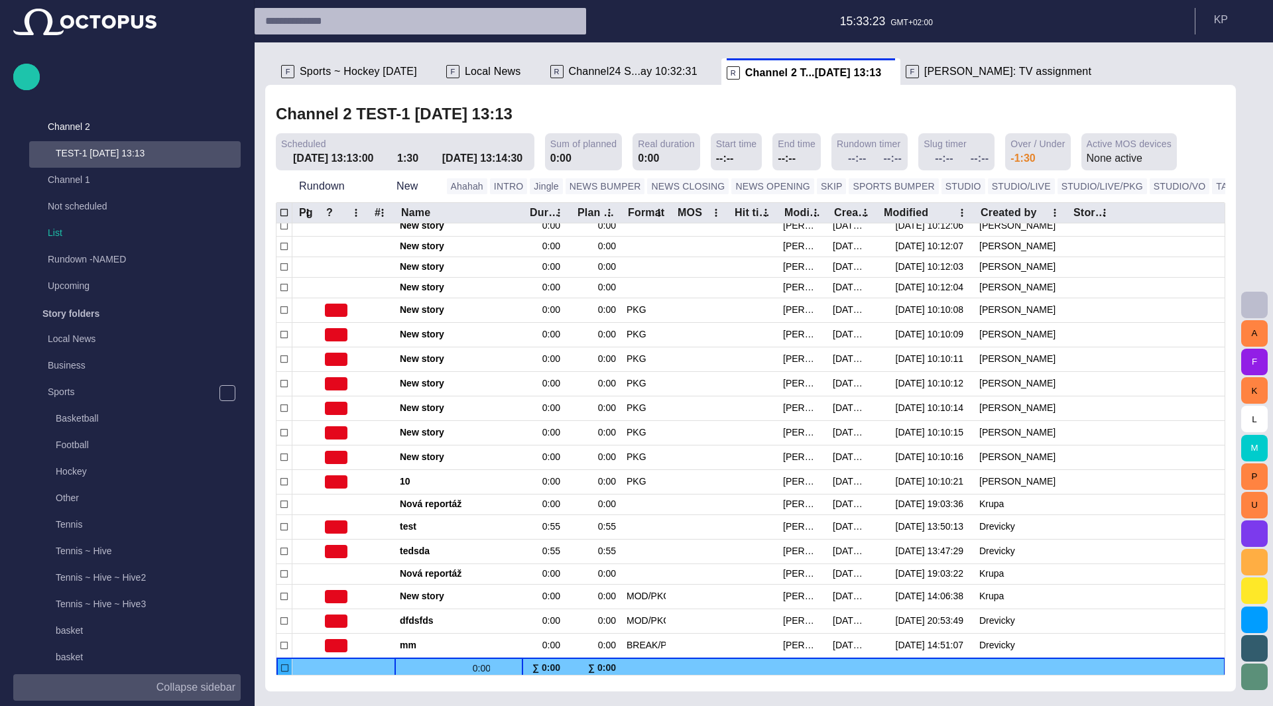
click at [406, 667] on span at bounding box center [405, 668] width 11 height 11
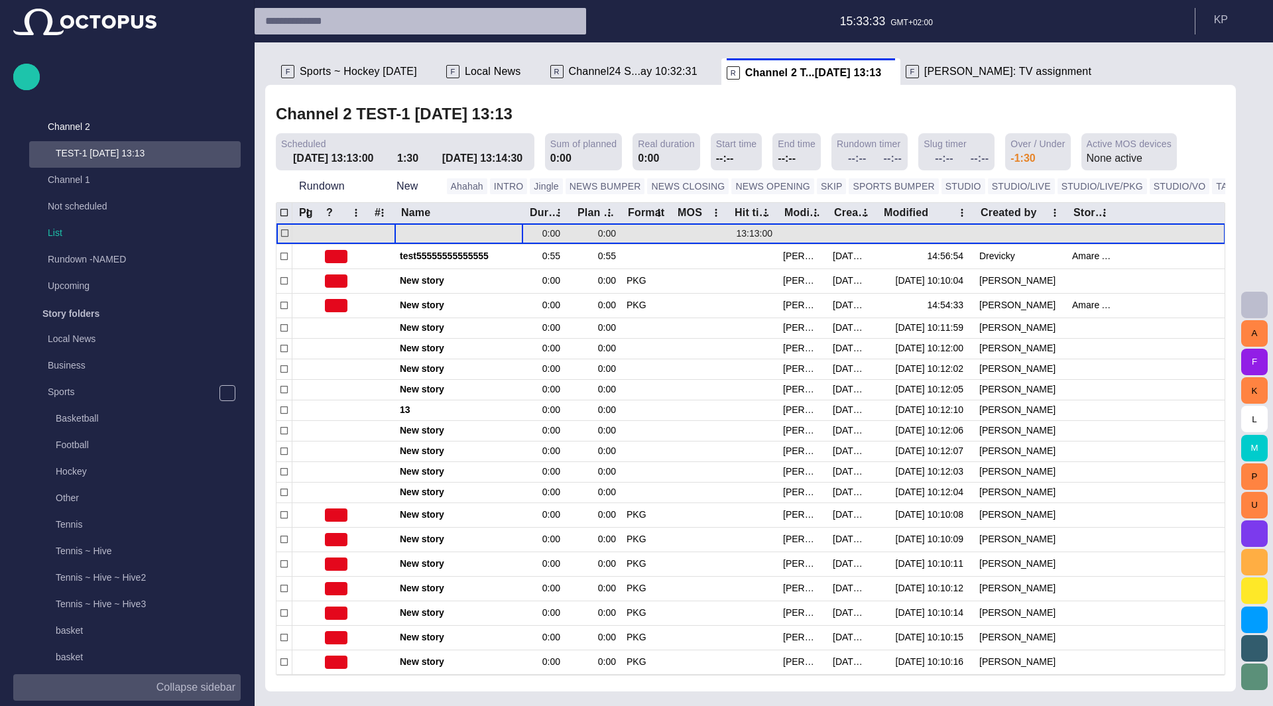
click at [406, 233] on div at bounding box center [459, 233] width 118 height 21
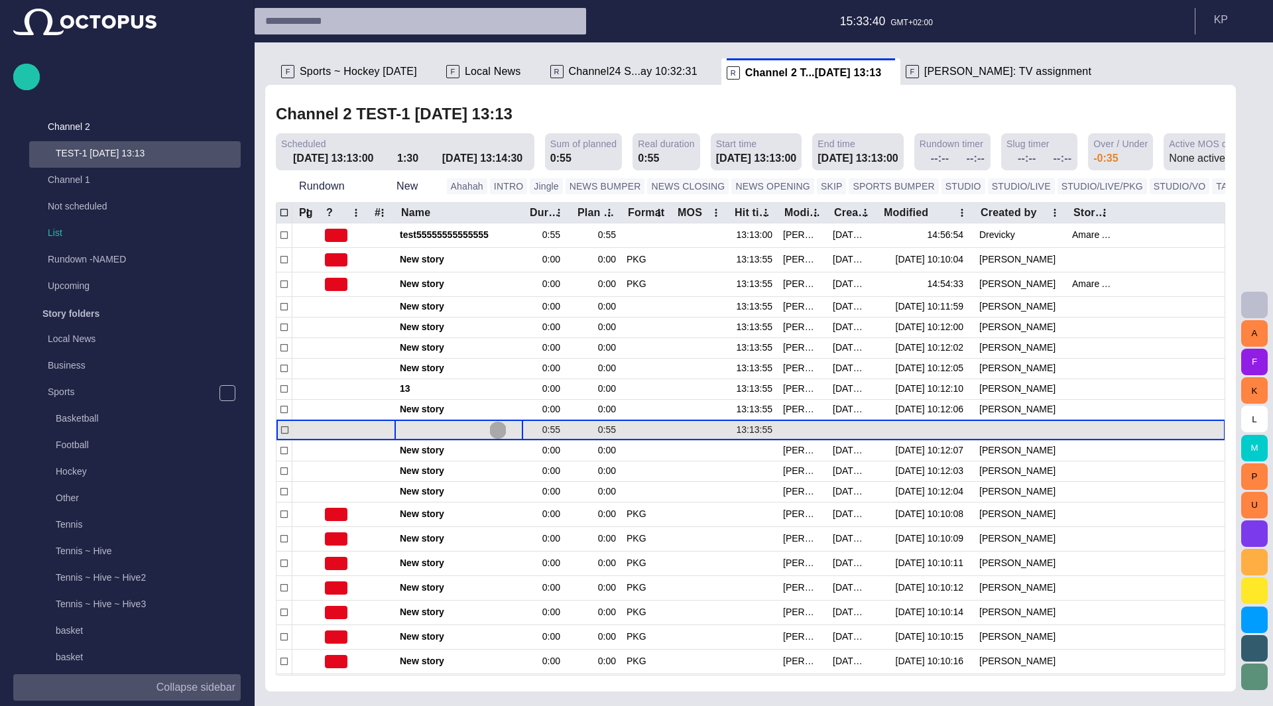
click at [498, 428] on span "button" at bounding box center [497, 430] width 11 height 11
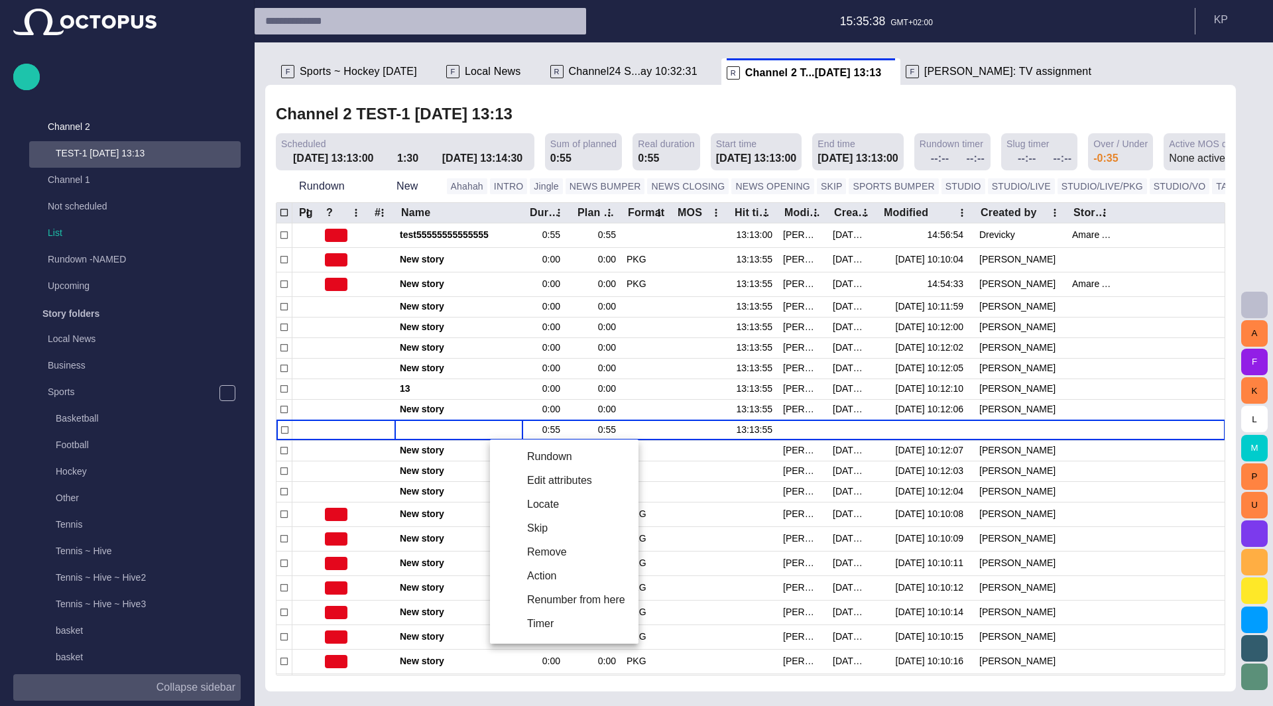
click at [1242, 19] on div at bounding box center [636, 353] width 1273 height 706
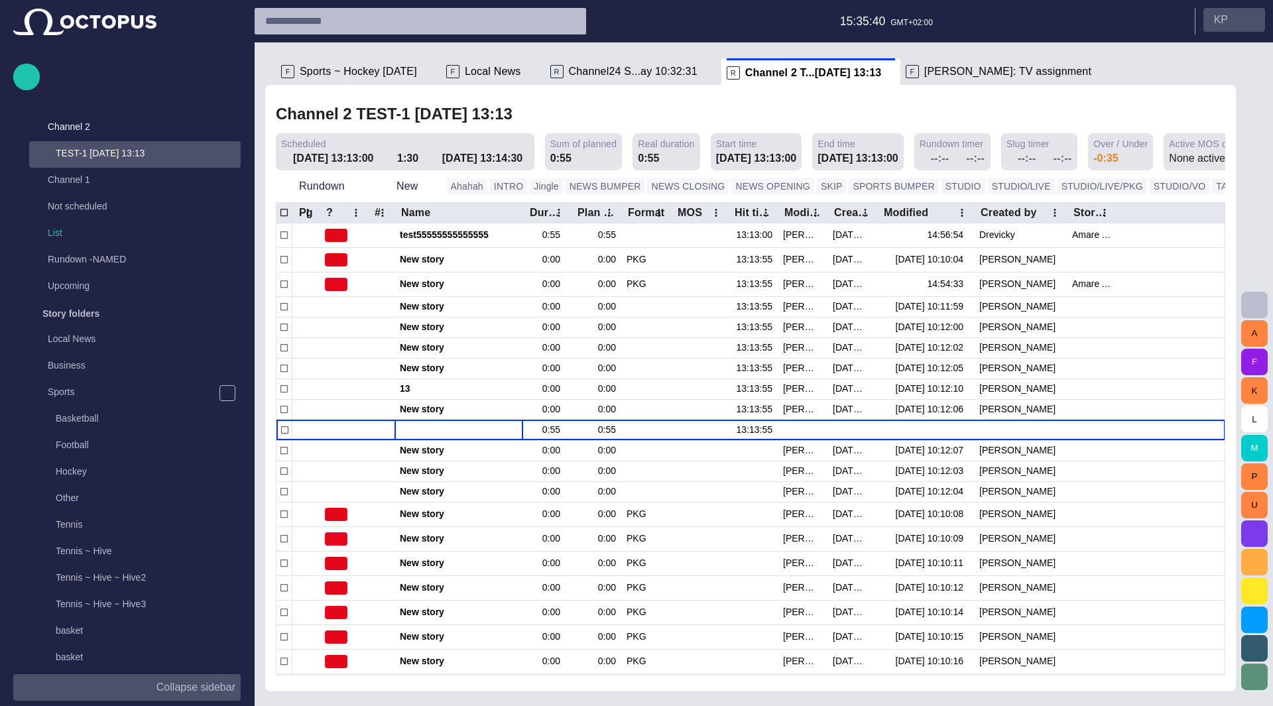
click at [1249, 25] on span "button" at bounding box center [1249, 20] width 11 height 11
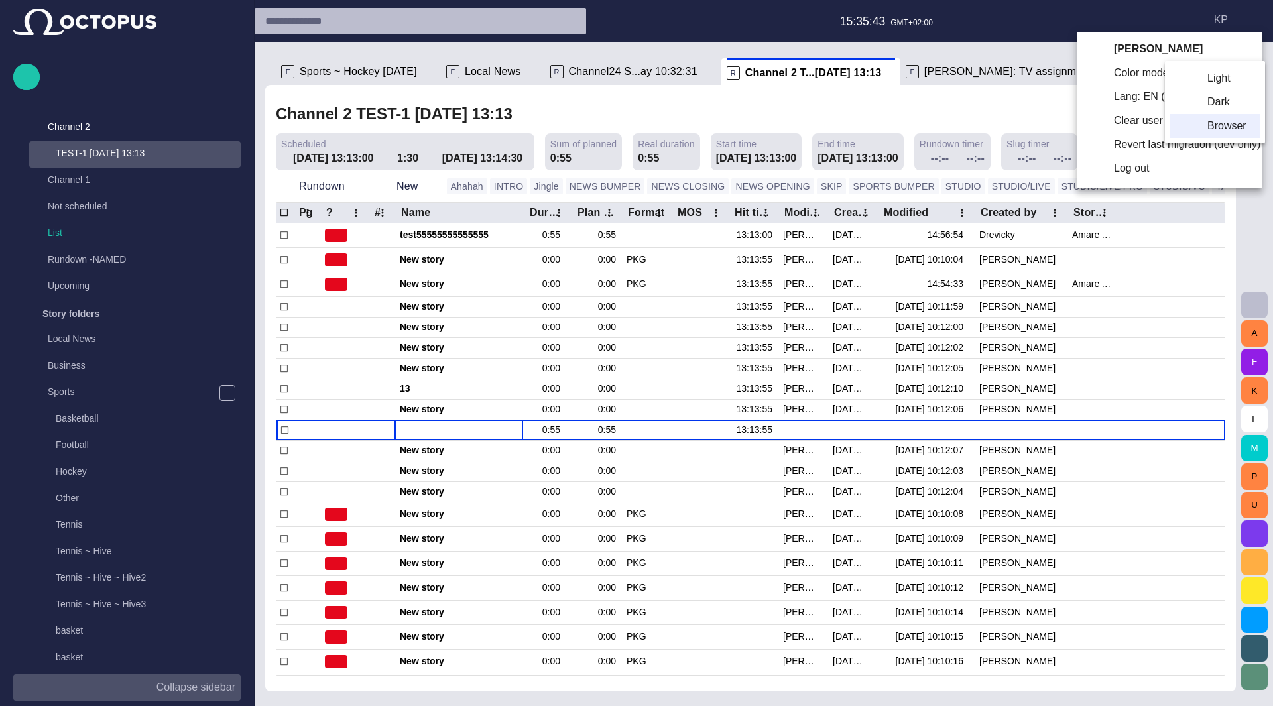
click at [1198, 97] on li "Dark" at bounding box center [1214, 102] width 89 height 24
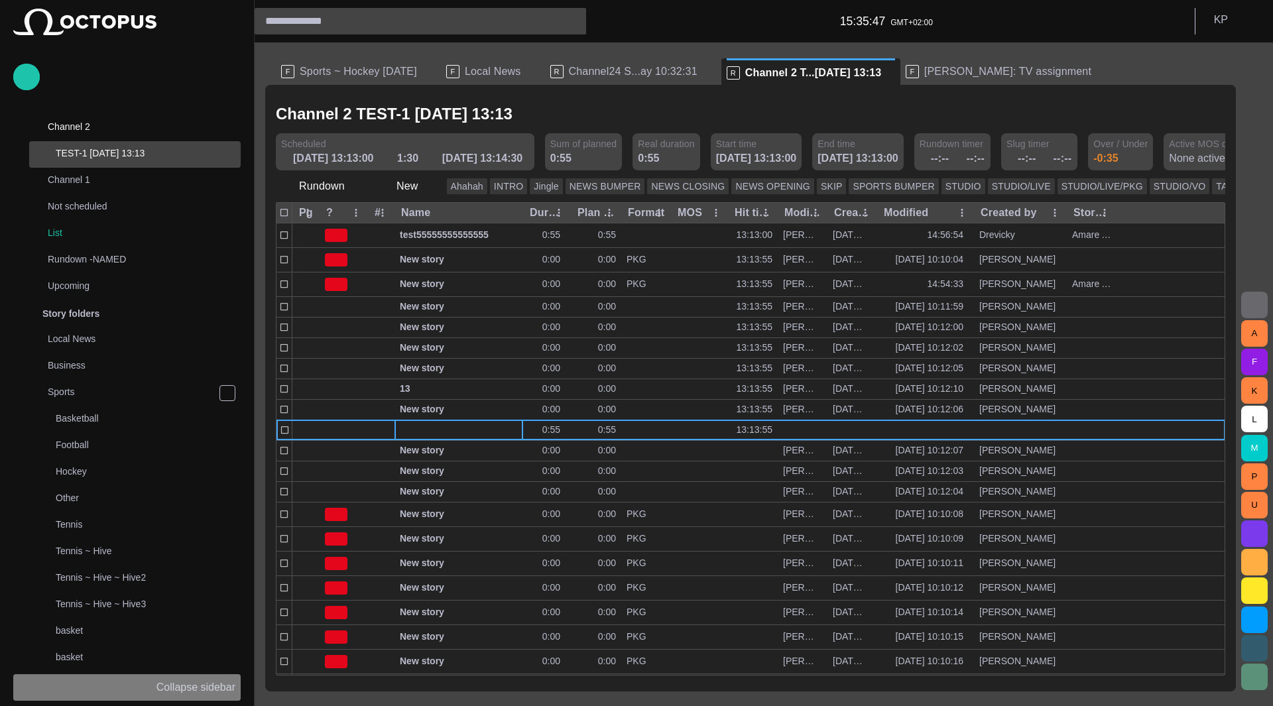
click at [164, 685] on p "Collapse sidebar" at bounding box center [195, 687] width 79 height 16
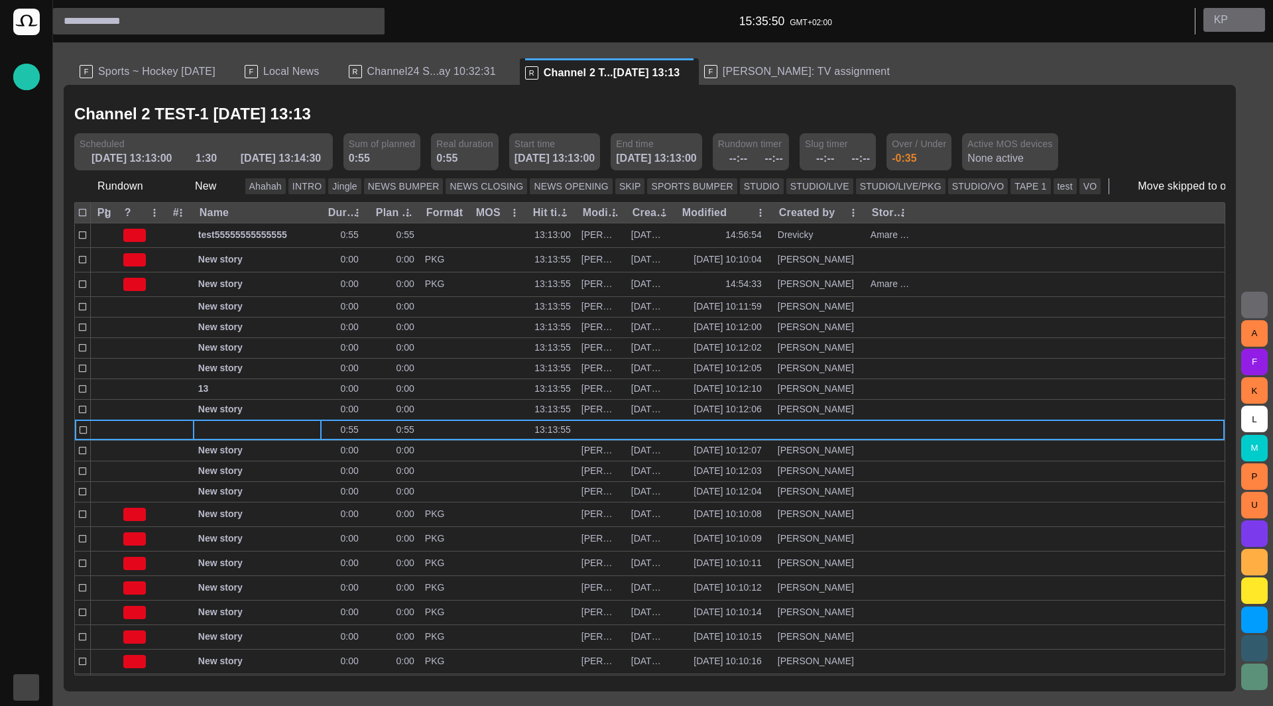
click at [1238, 24] on button "K P" at bounding box center [1234, 20] width 62 height 24
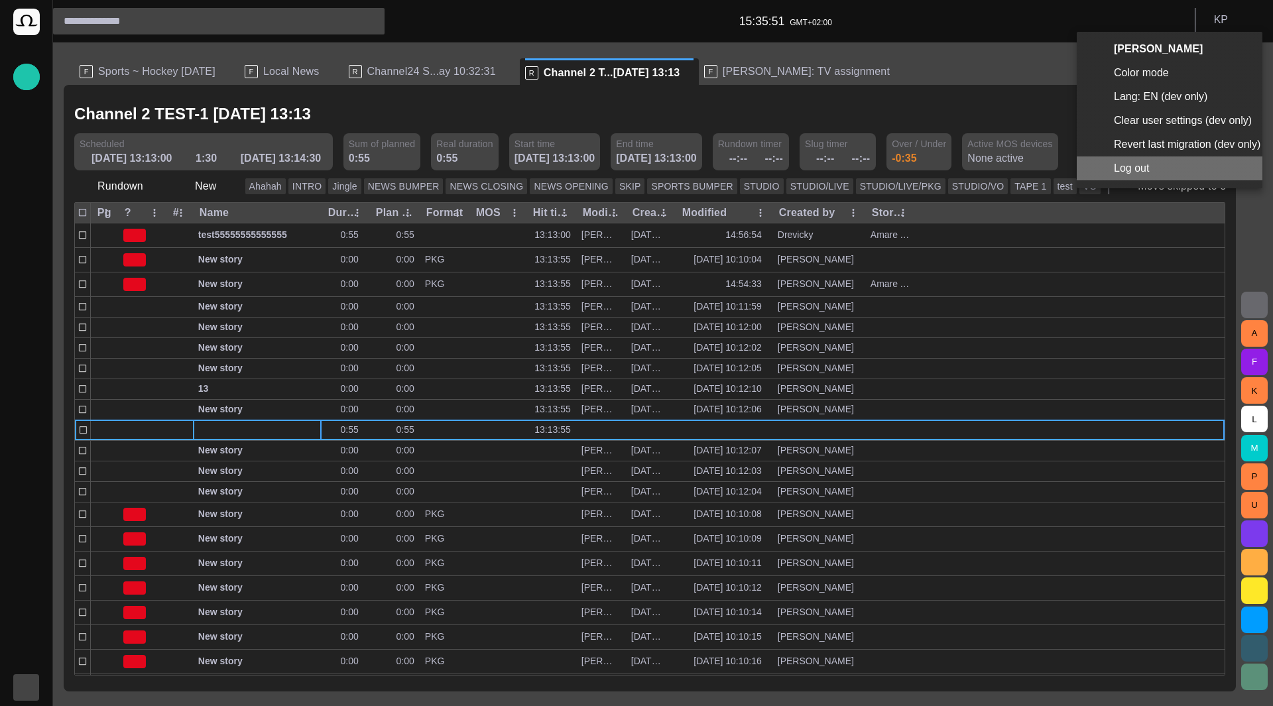
click at [1152, 172] on li "Log out" at bounding box center [1169, 168] width 186 height 24
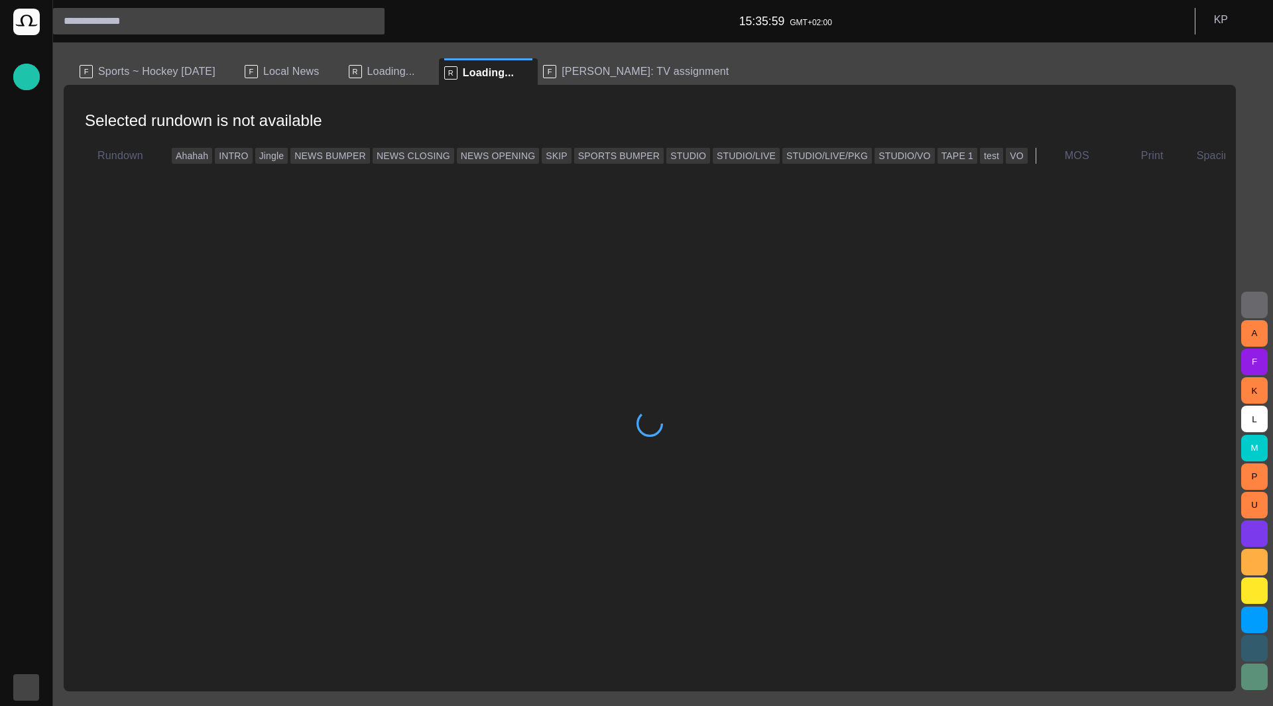
click at [27, 686] on span "button" at bounding box center [26, 687] width 11 height 11
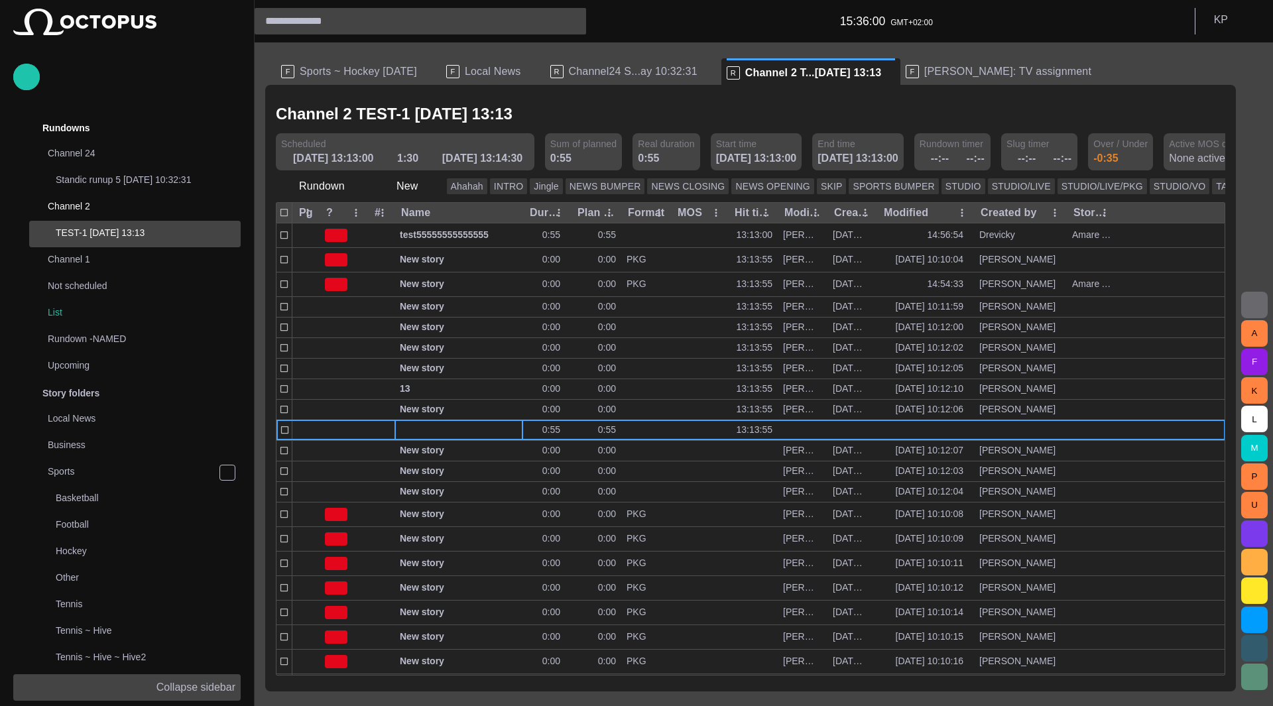
scroll to position [80, 0]
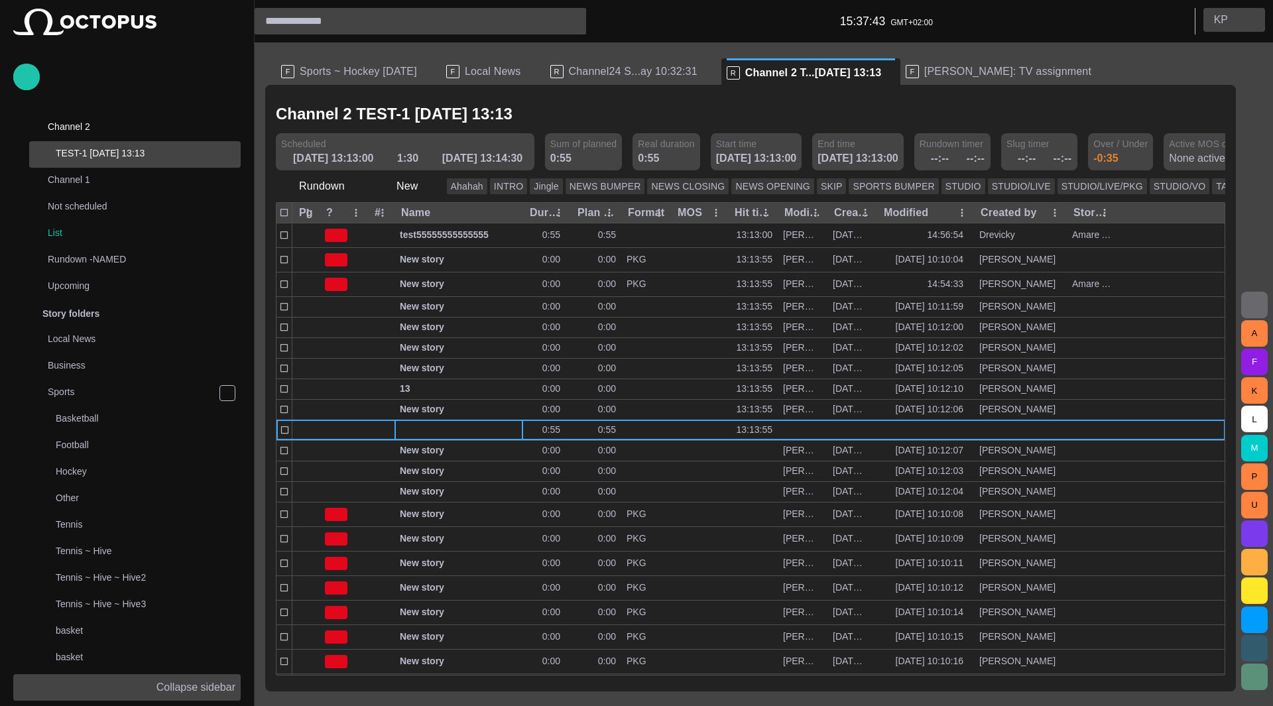
click at [1243, 29] on button "K P" at bounding box center [1234, 20] width 62 height 24
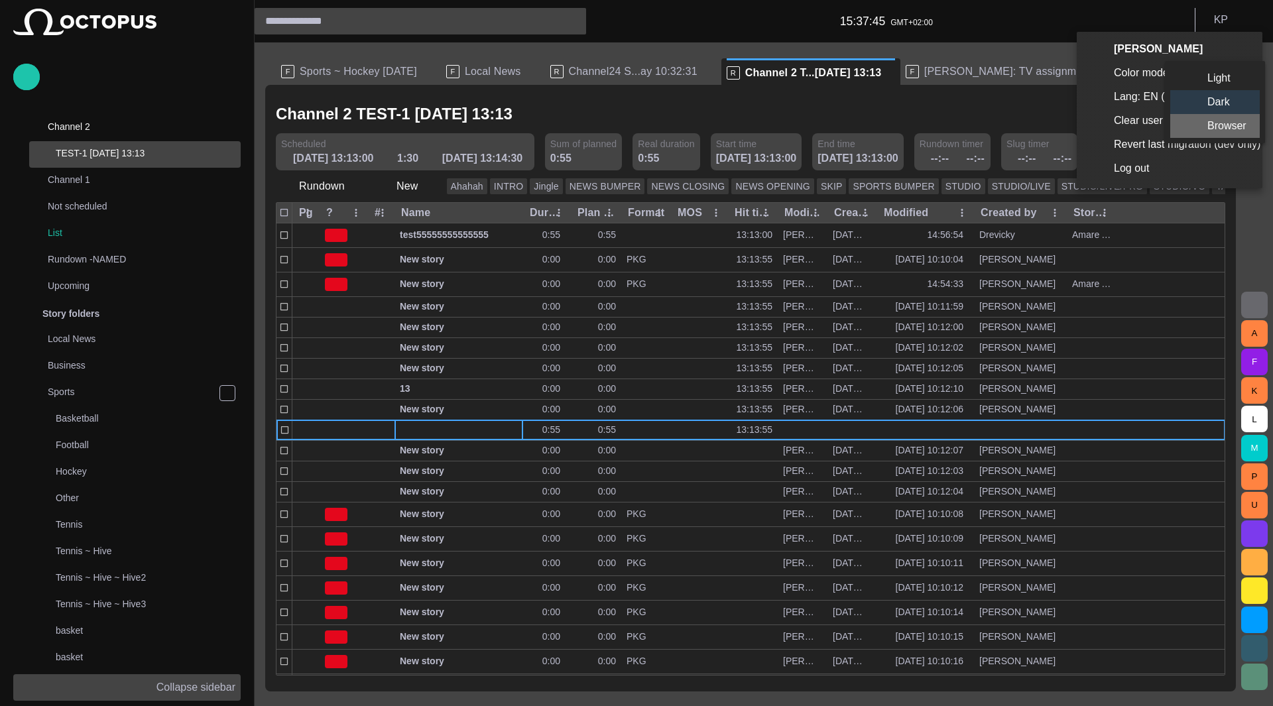
click at [1229, 125] on li "Browser" at bounding box center [1214, 126] width 89 height 24
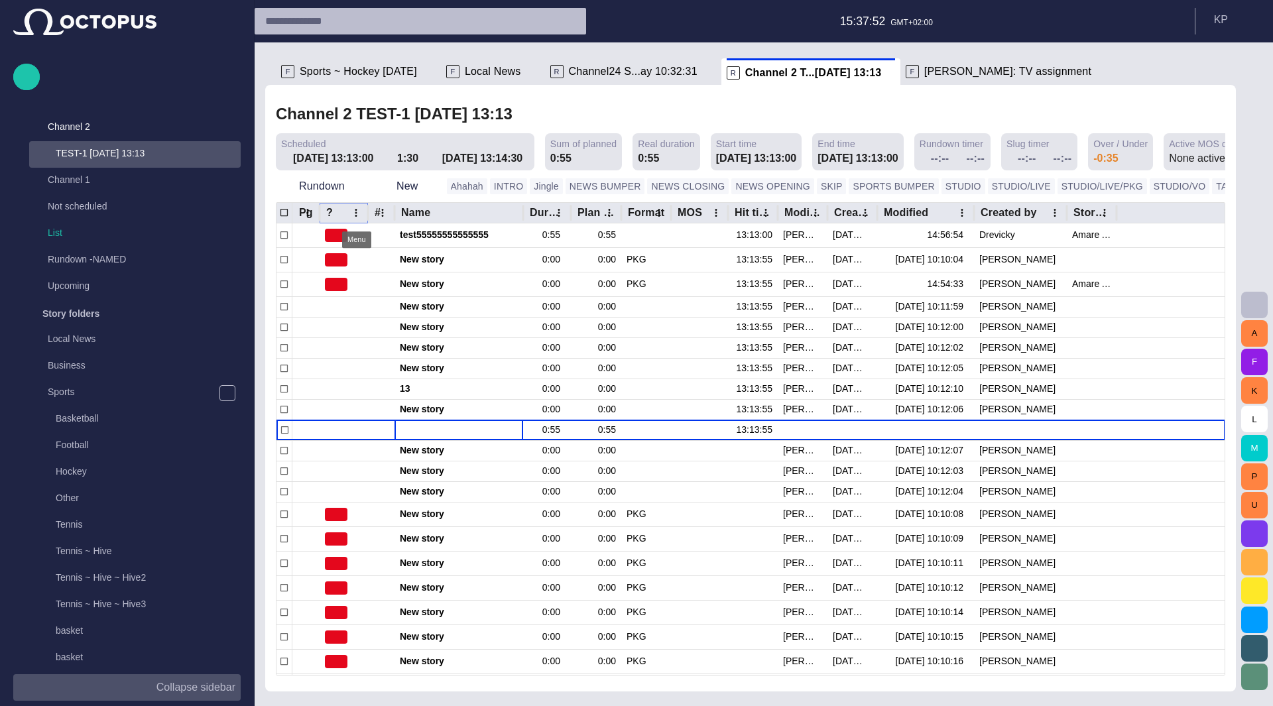
click at [353, 215] on icon "? column menu" at bounding box center [356, 213] width 12 height 12
click at [308, 262] on span "Manage columns" at bounding box center [267, 264] width 112 height 16
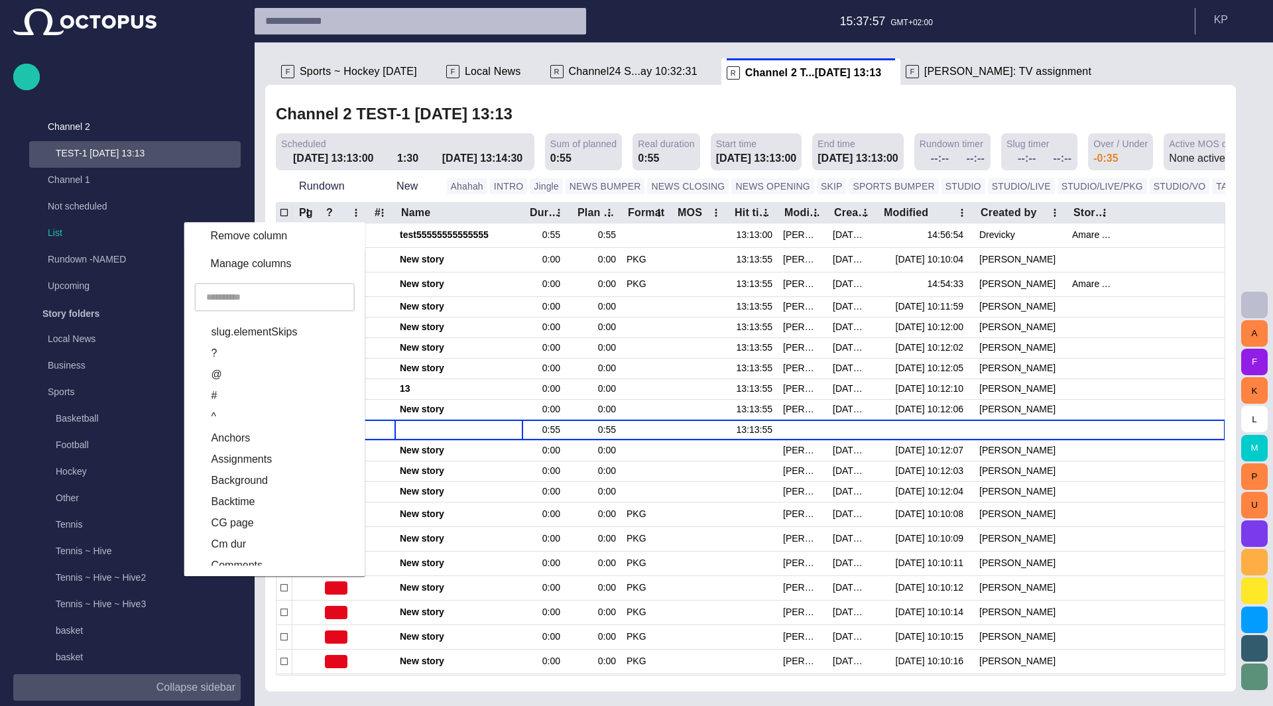
click at [304, 296] on input "text" at bounding box center [274, 296] width 137 height 13
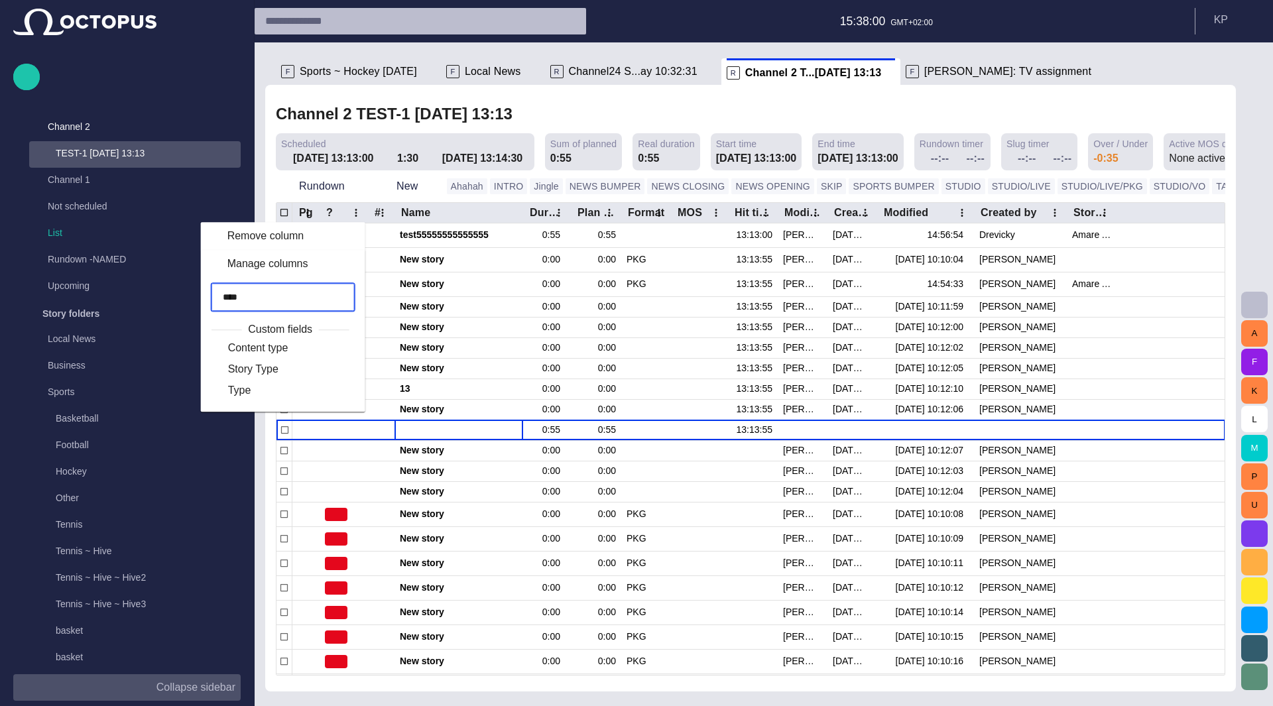
type input "****"
click at [253, 398] on li "Type" at bounding box center [280, 390] width 138 height 21
click at [254, 396] on label "Type" at bounding box center [271, 390] width 113 height 16
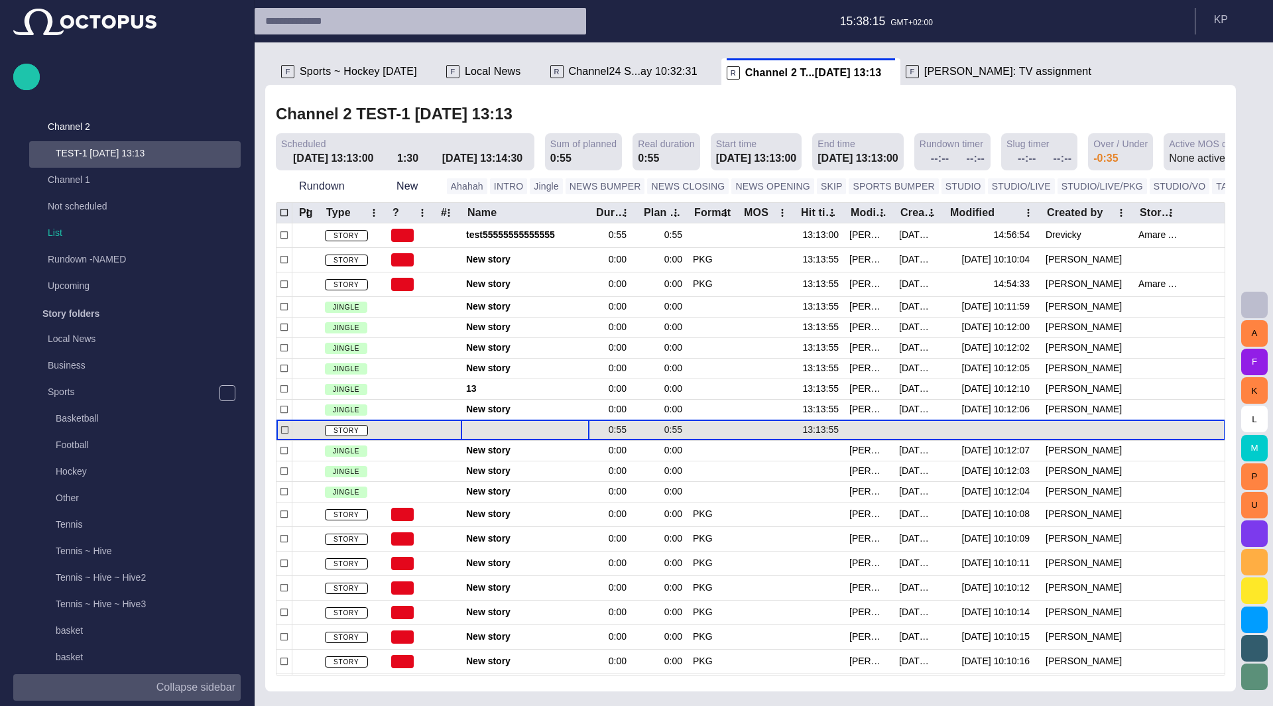
click at [502, 429] on div at bounding box center [525, 430] width 118 height 20
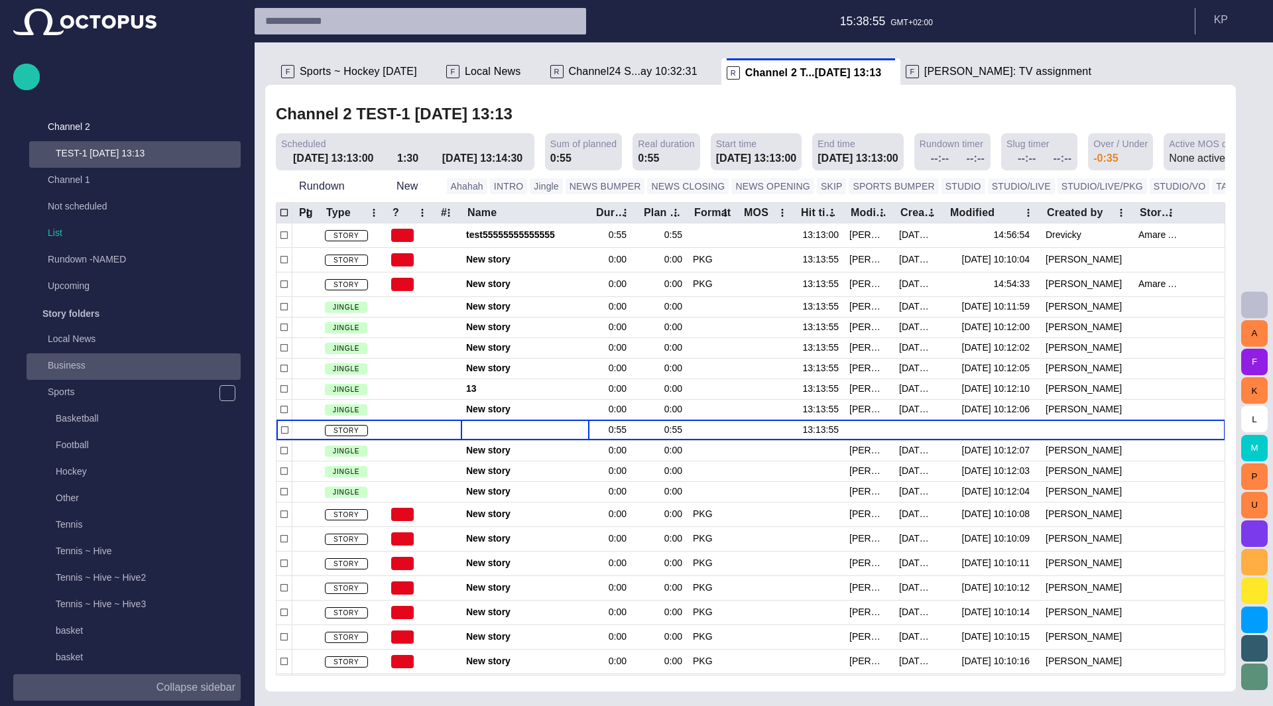
click at [87, 364] on div "Business" at bounding box center [134, 365] width 211 height 19
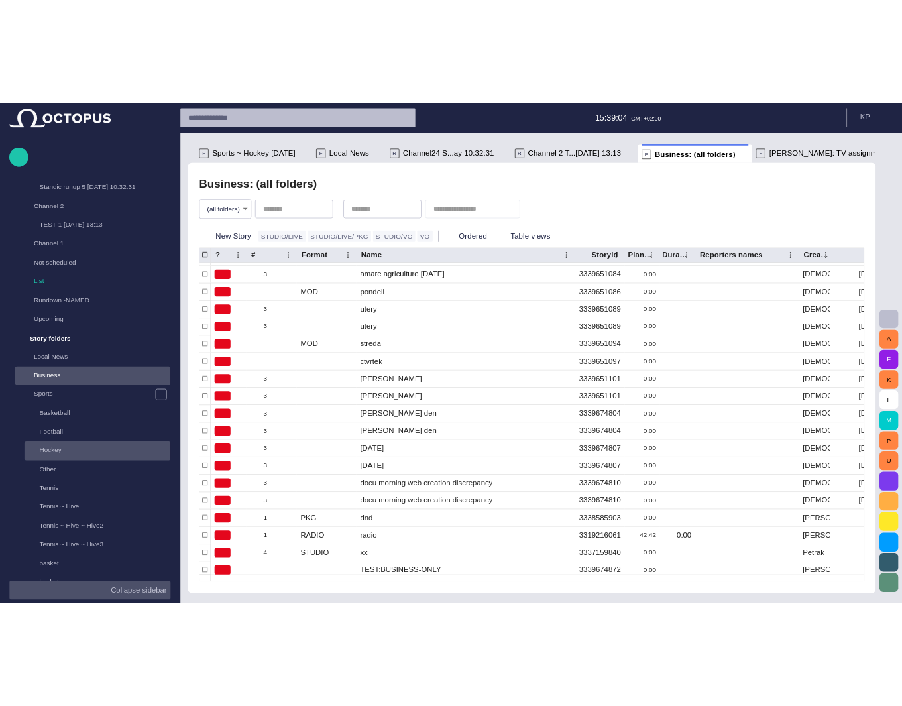
scroll to position [0, 0]
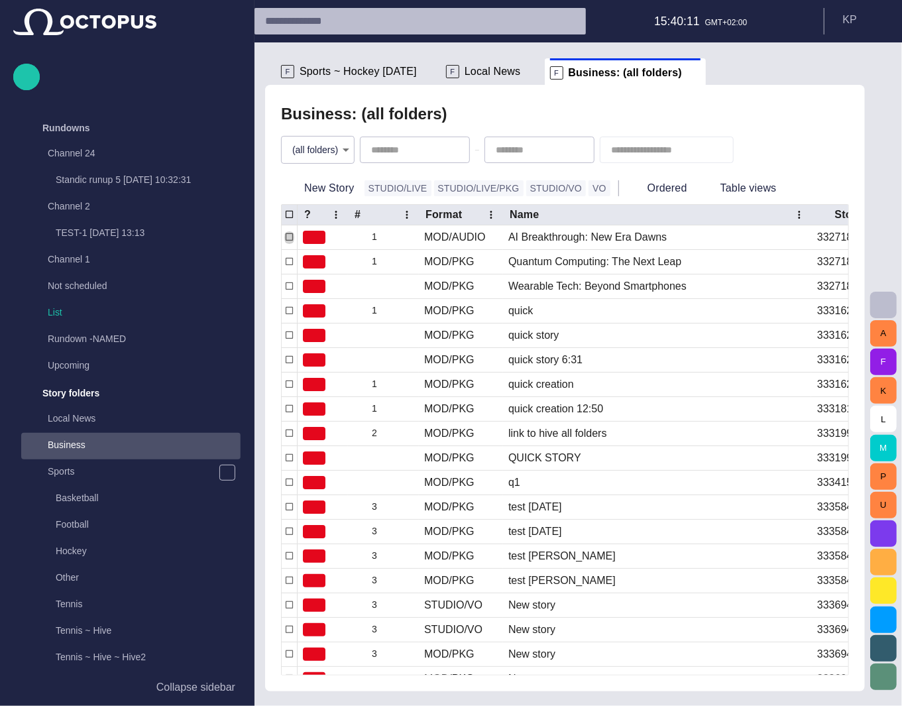
scroll to position [265, 0]
